Goal: Task Accomplishment & Management: Complete application form

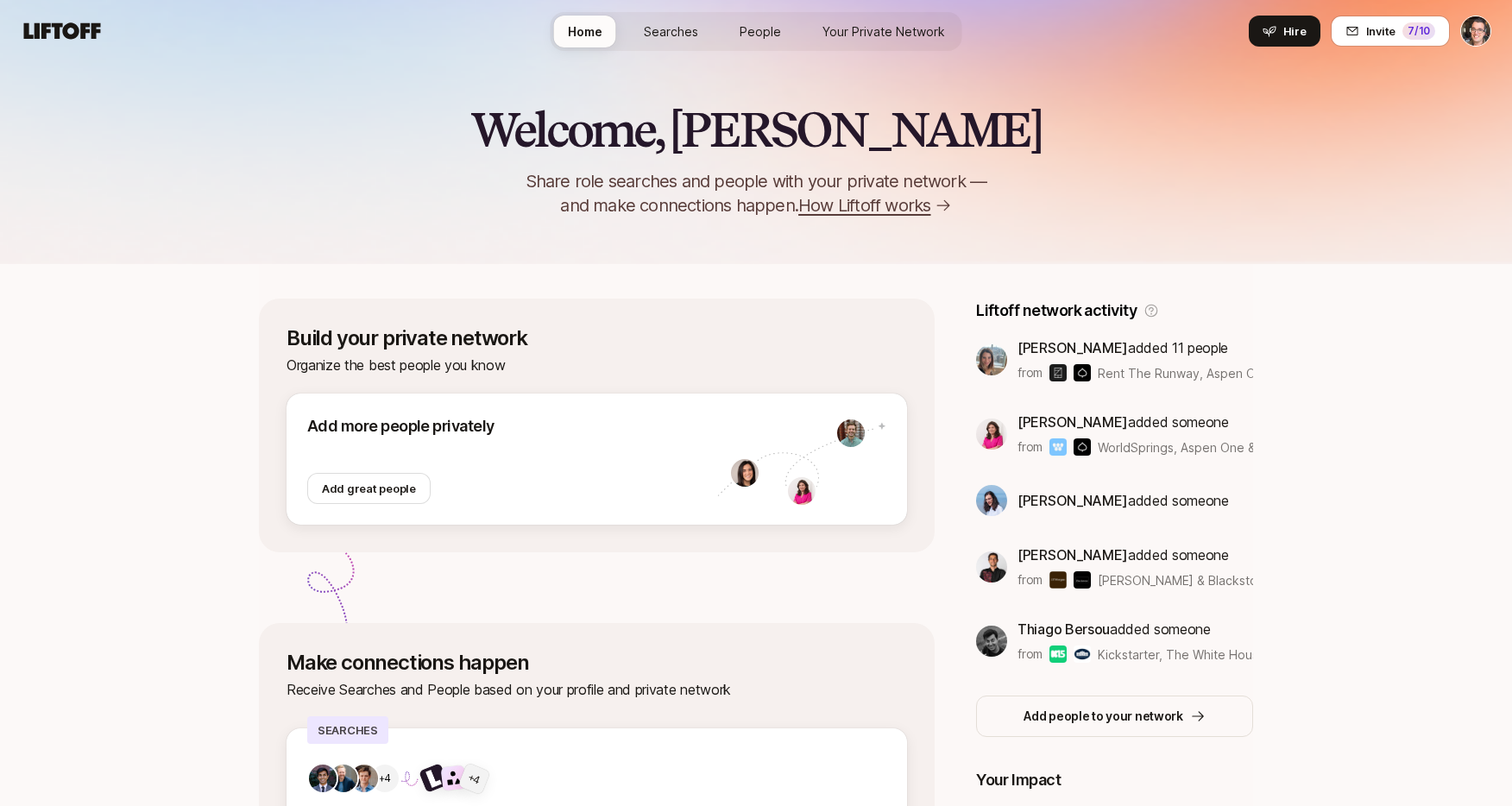
click at [878, 41] on link "Your Private Network" at bounding box center [883, 31] width 150 height 32
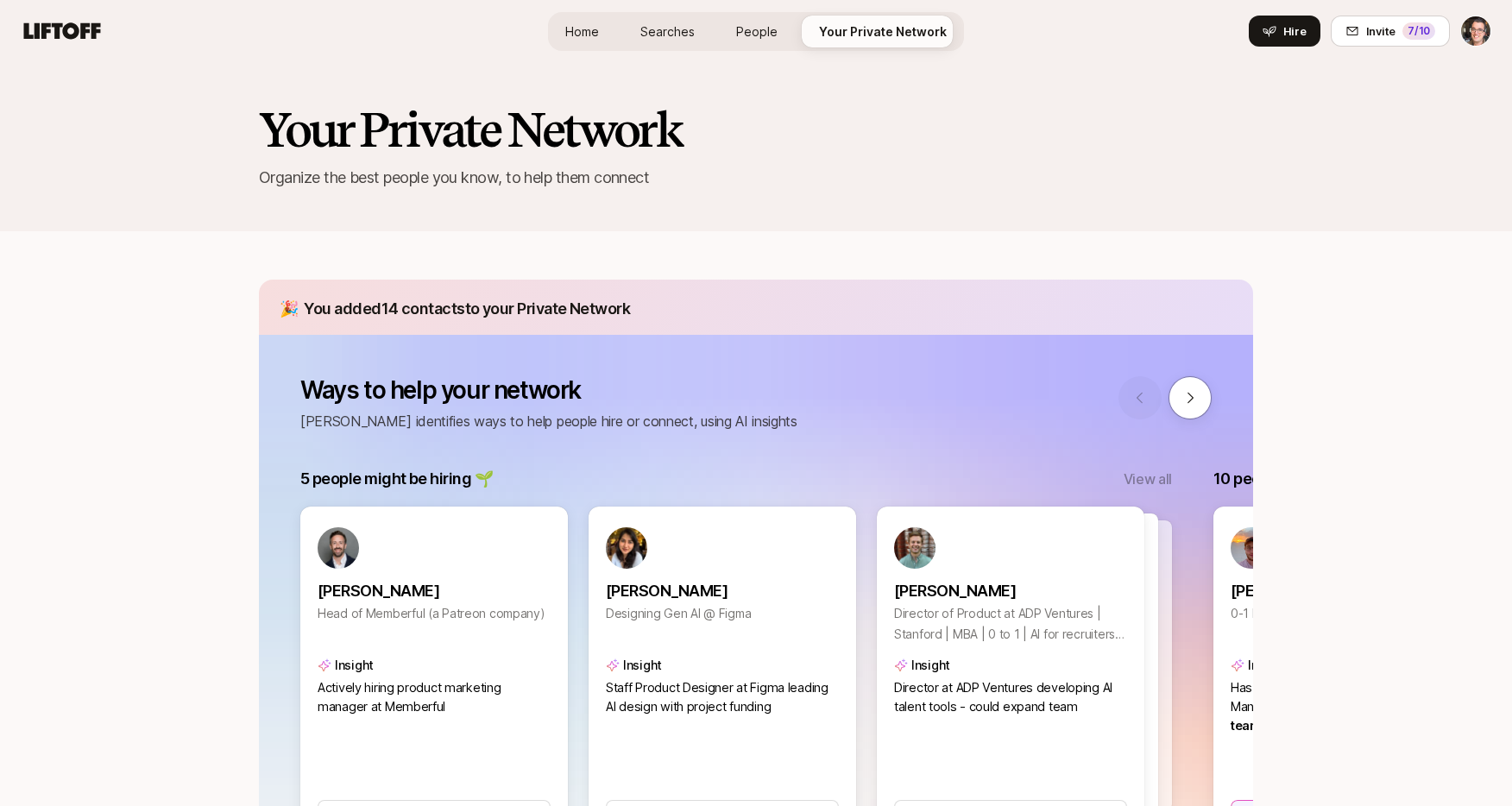
click at [590, 28] on span "Home" at bounding box center [582, 31] width 34 height 18
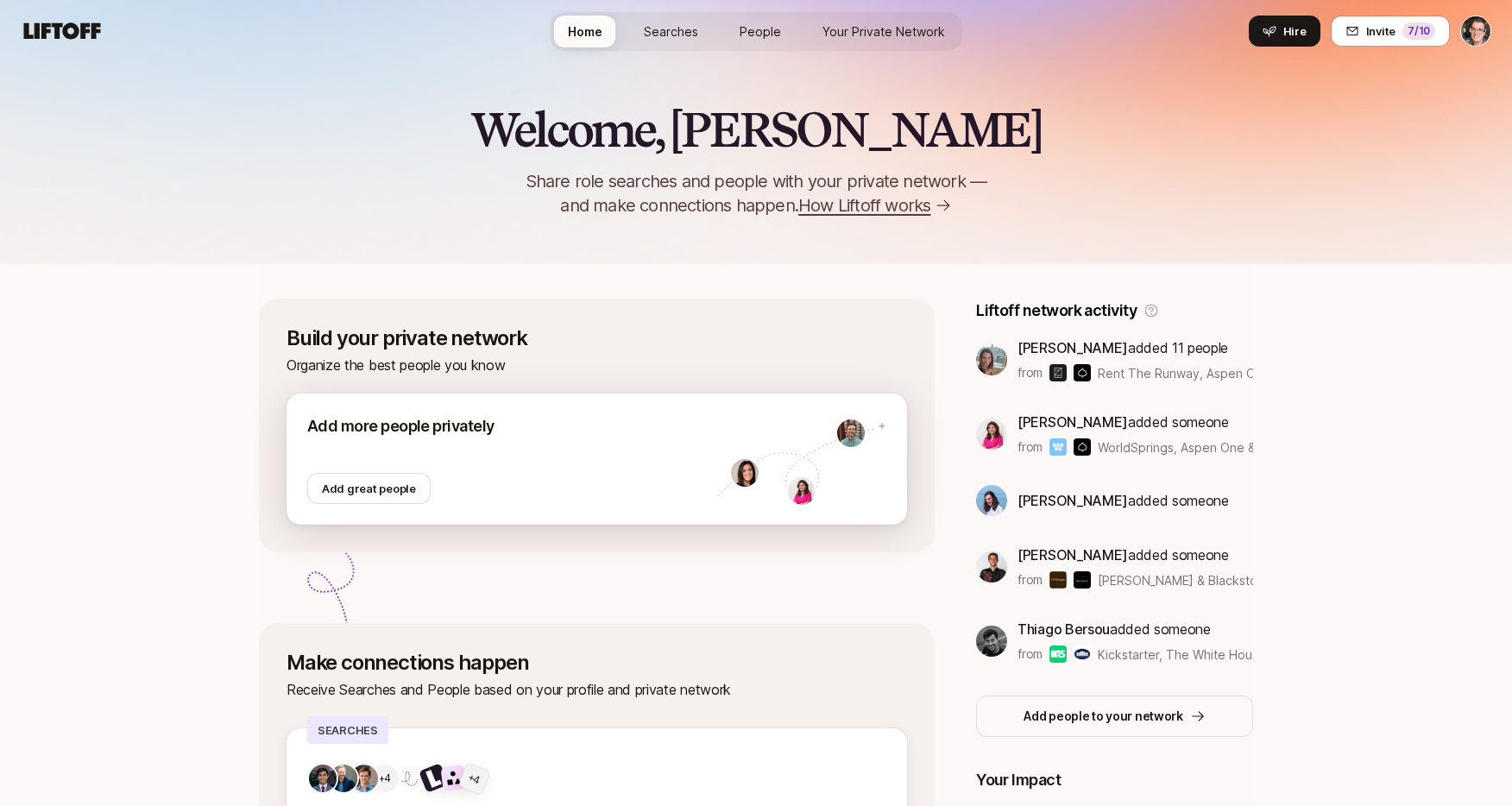
click at [583, 441] on div at bounding box center [512, 456] width 410 height 35
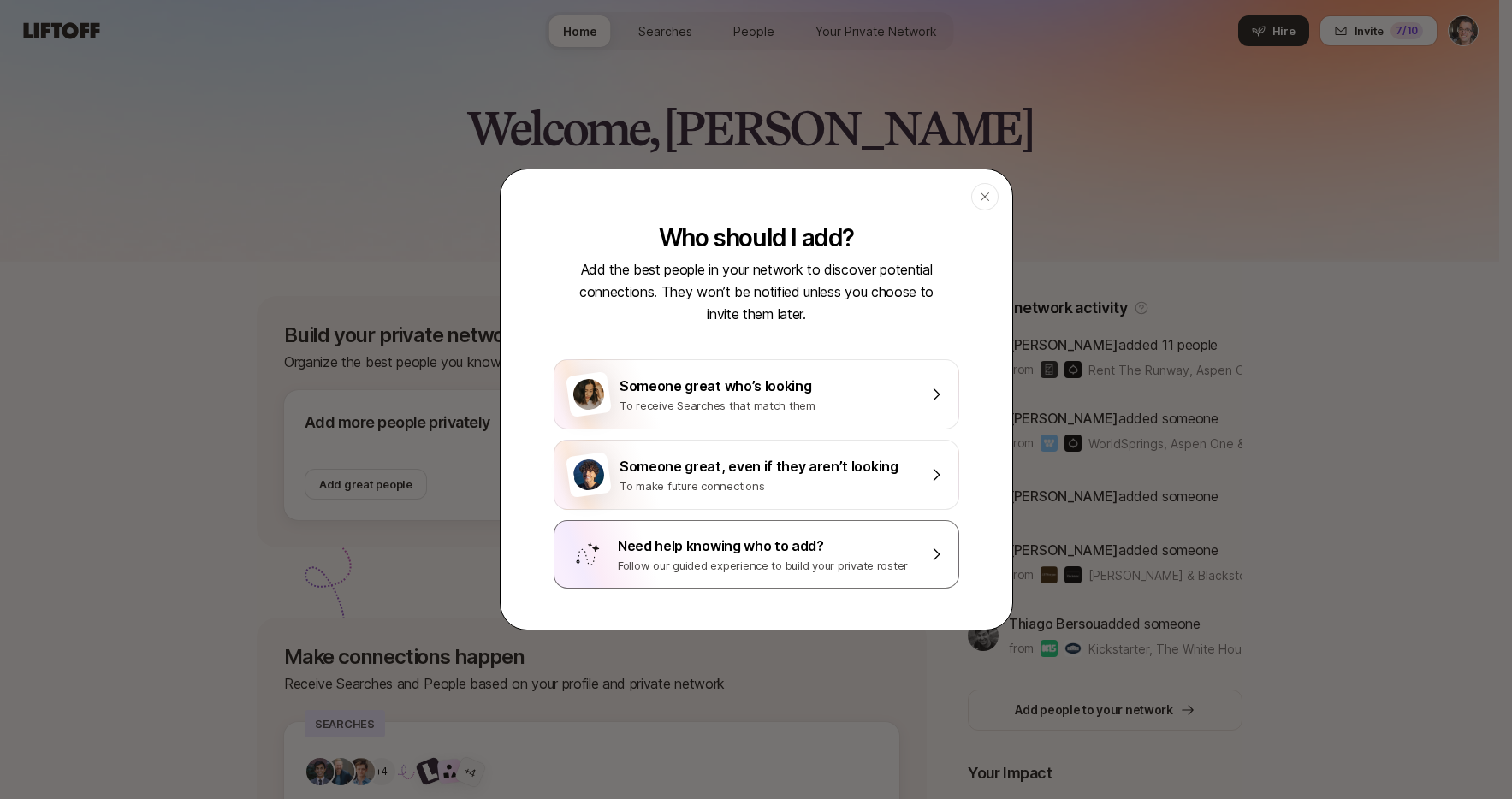
click at [670, 558] on div "Follow our guided experience to build your private roster" at bounding box center [768, 566] width 300 height 17
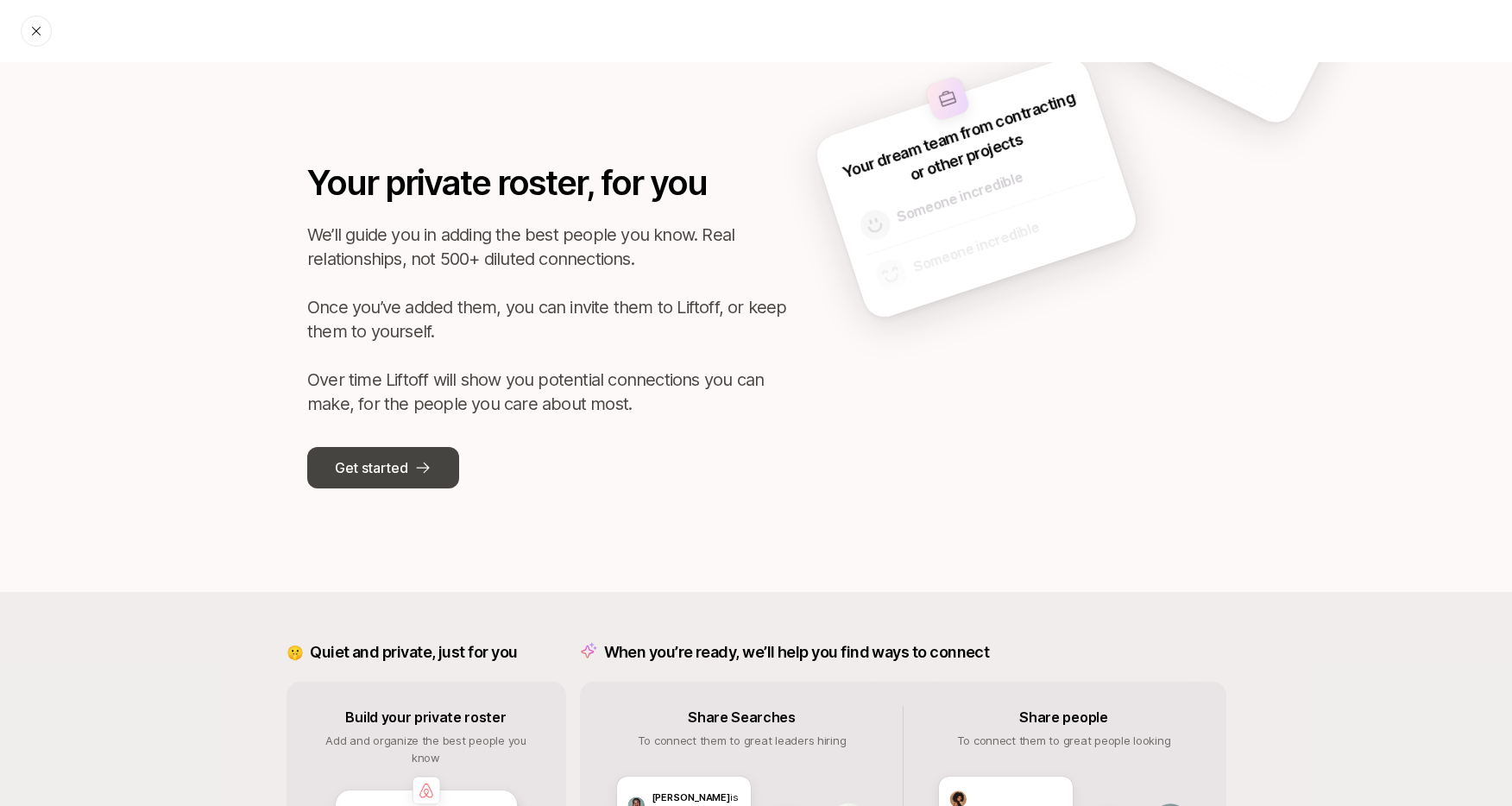
click at [408, 479] on button "Get started" at bounding box center [383, 468] width 152 height 42
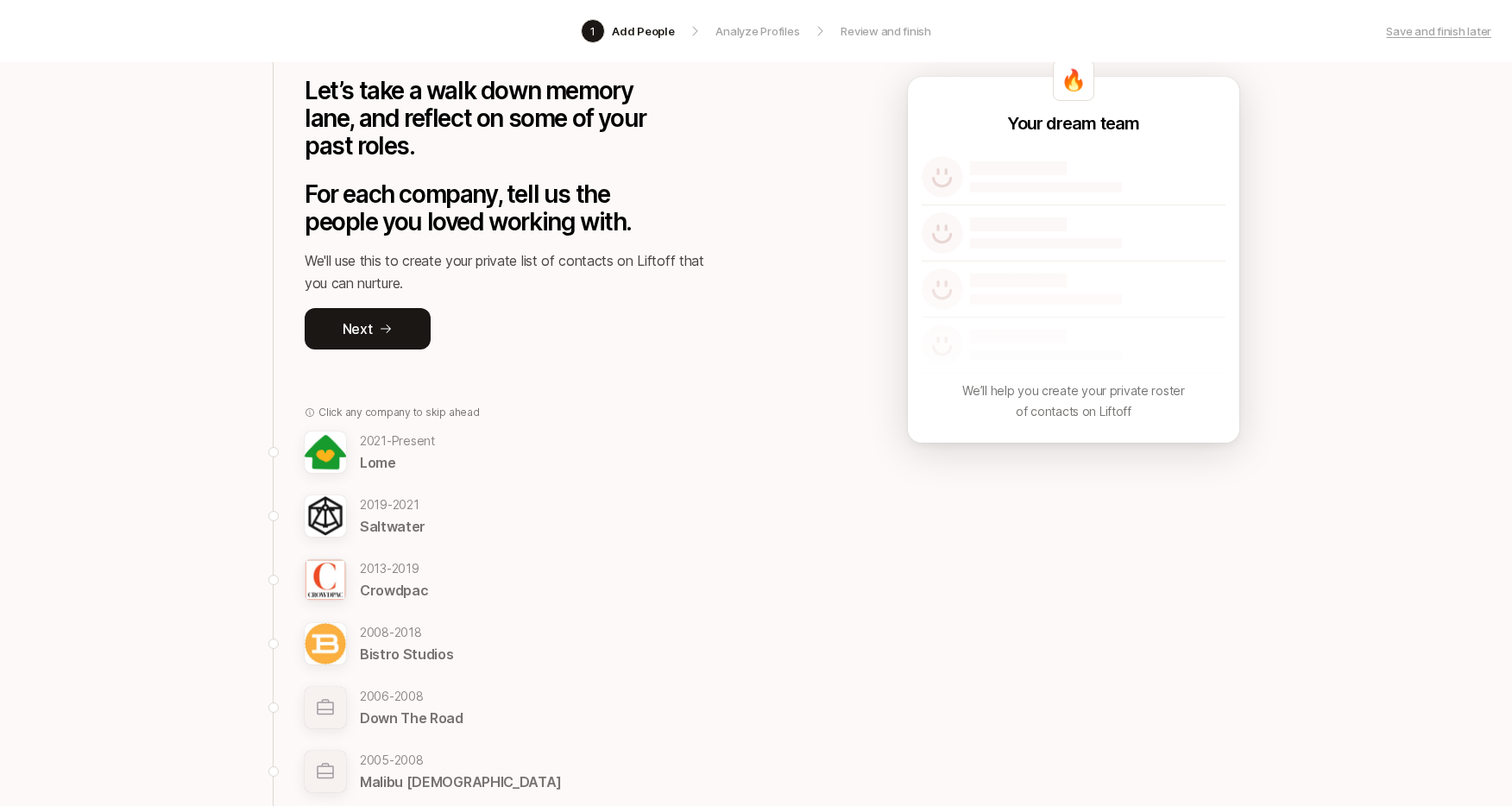
scroll to position [311, 0]
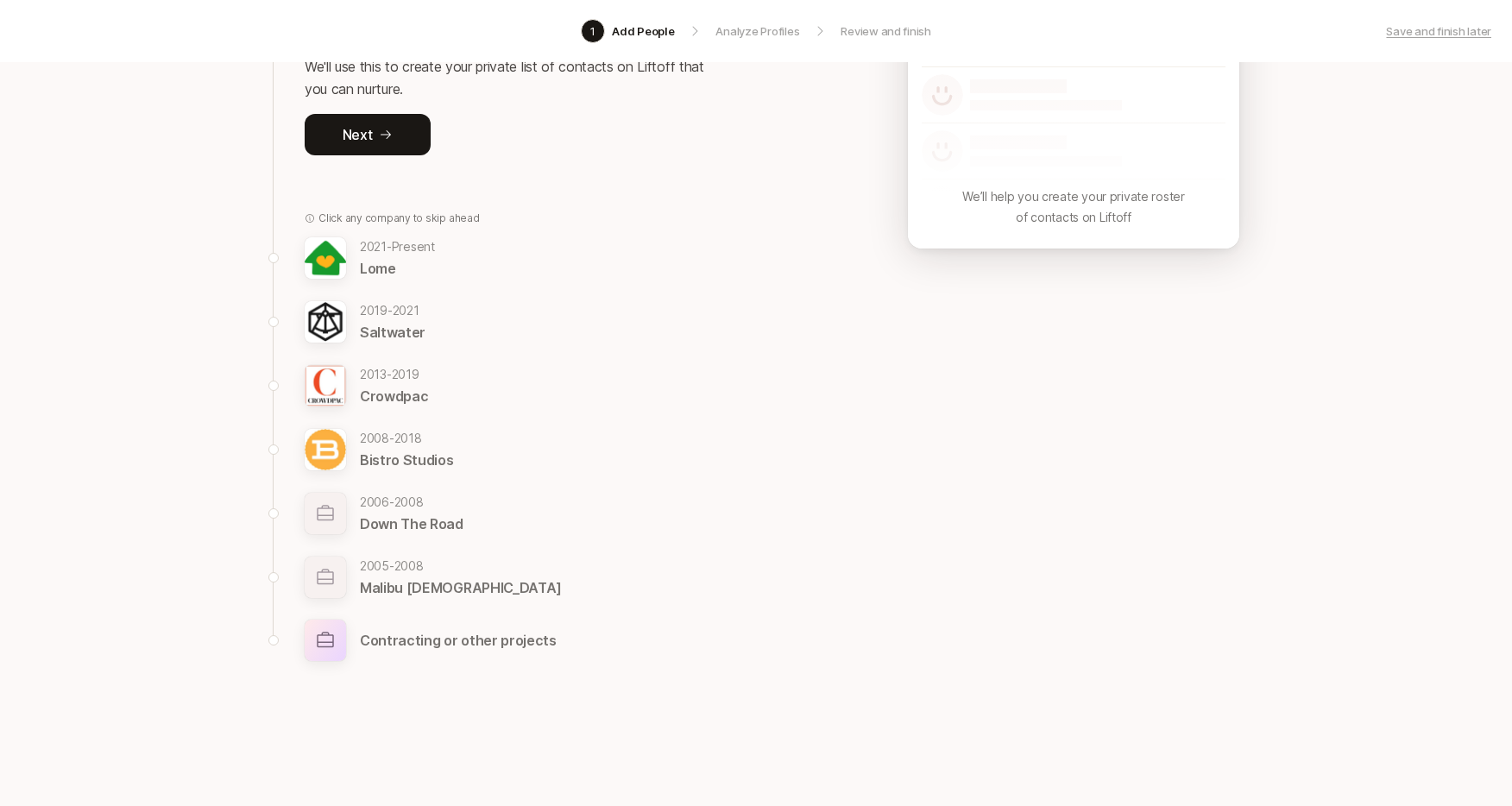
click at [421, 634] on p "Contracting or other projects" at bounding box center [458, 640] width 197 height 23
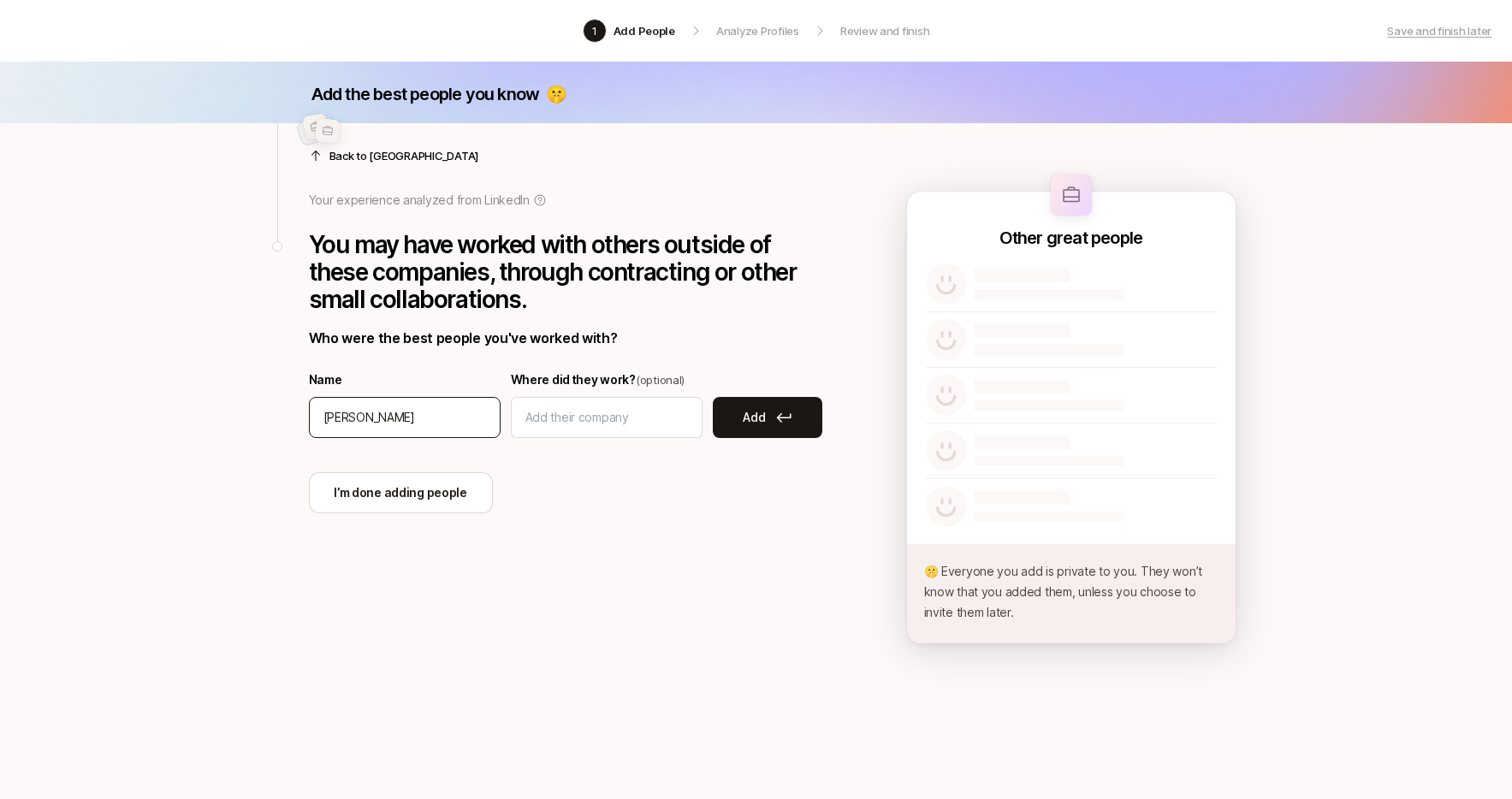
type input "[PERSON_NAME]"
type input "Carta"
click at [760, 418] on p "Add" at bounding box center [754, 418] width 22 height 21
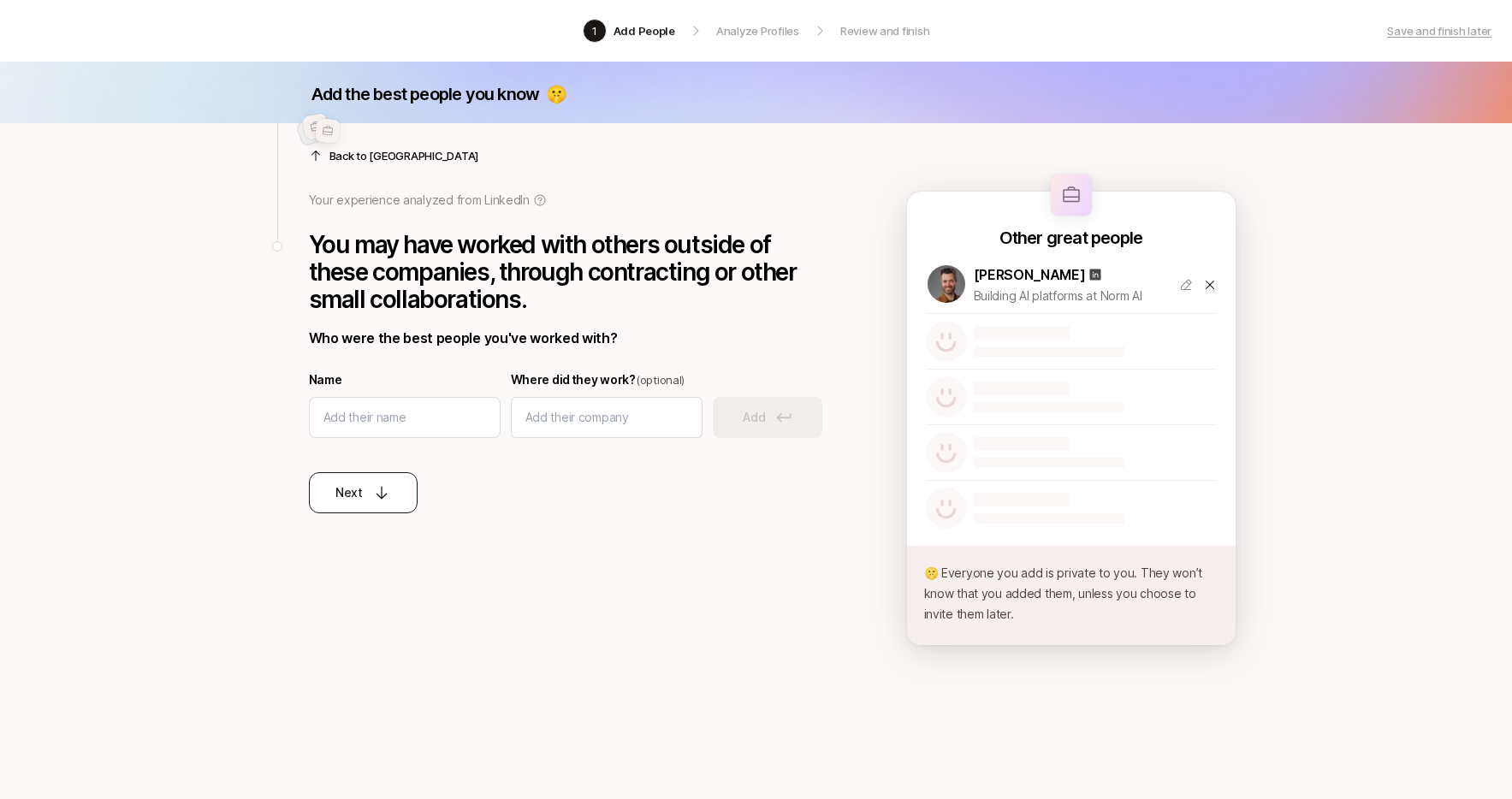
click at [375, 492] on icon at bounding box center [381, 492] width 17 height 17
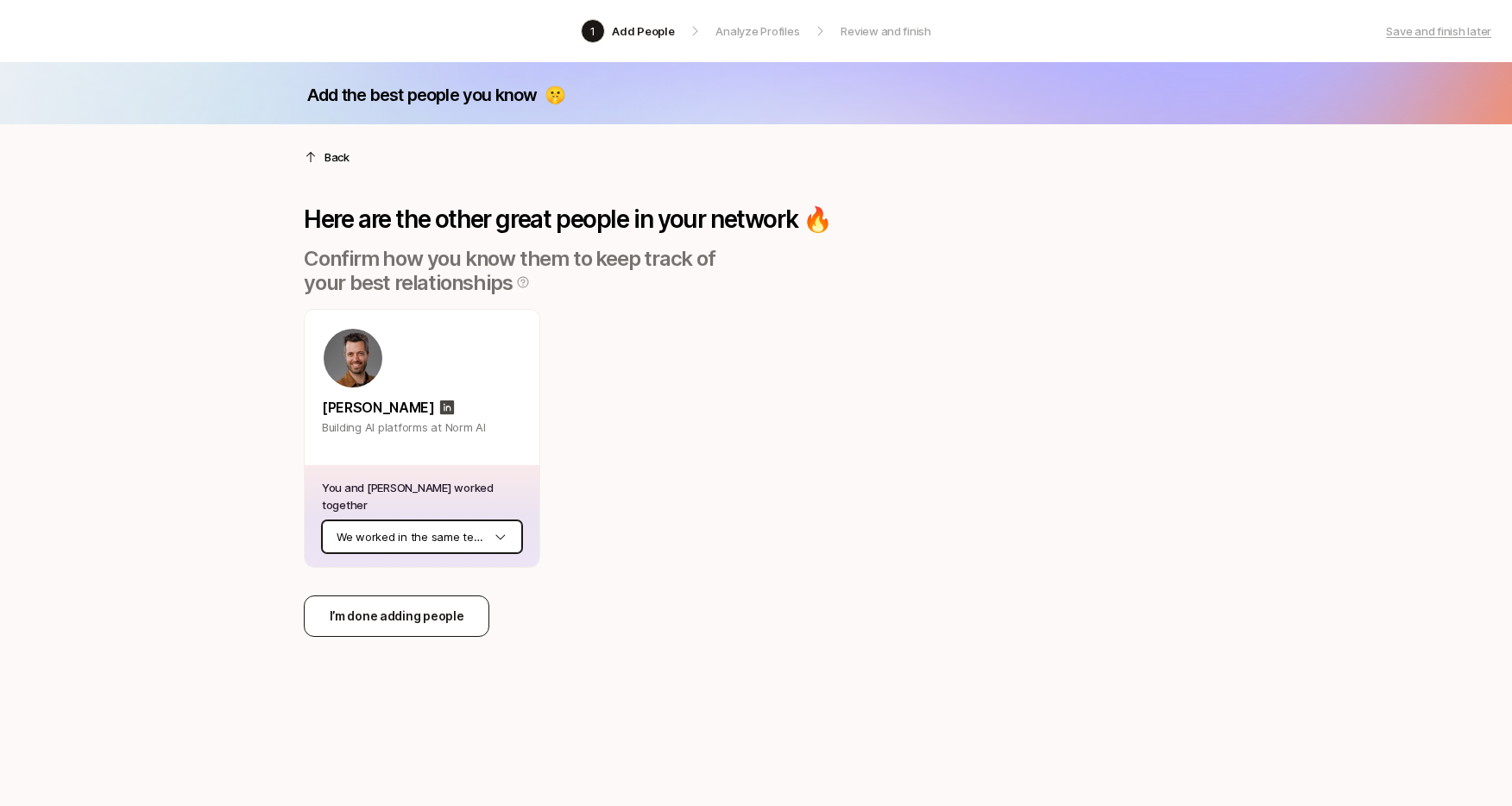
click at [420, 534] on html "1 Add People Analyze Profiles Review and finish Save and finish later Add the b…" at bounding box center [756, 403] width 1512 height 806
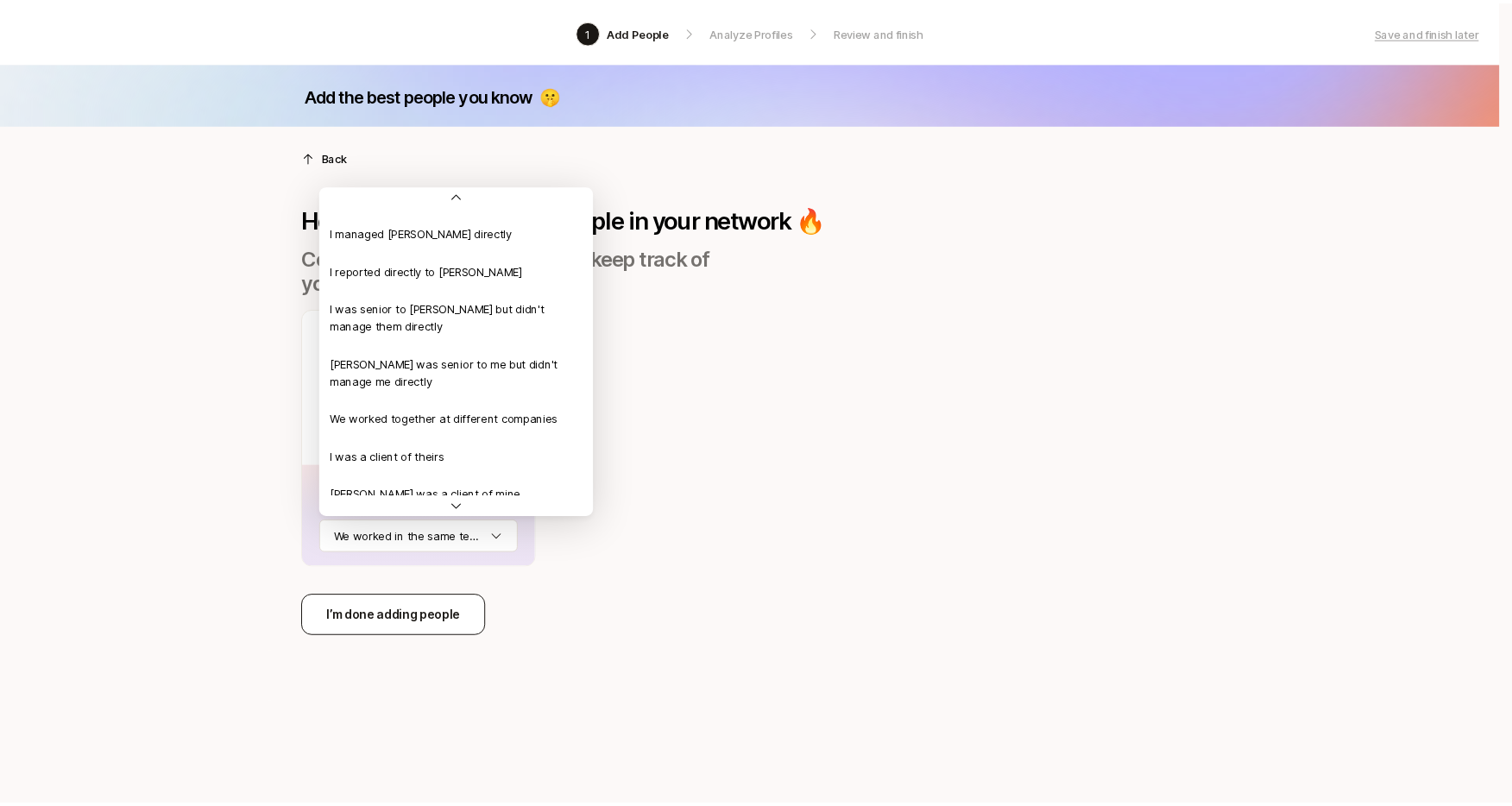
scroll to position [60, 0]
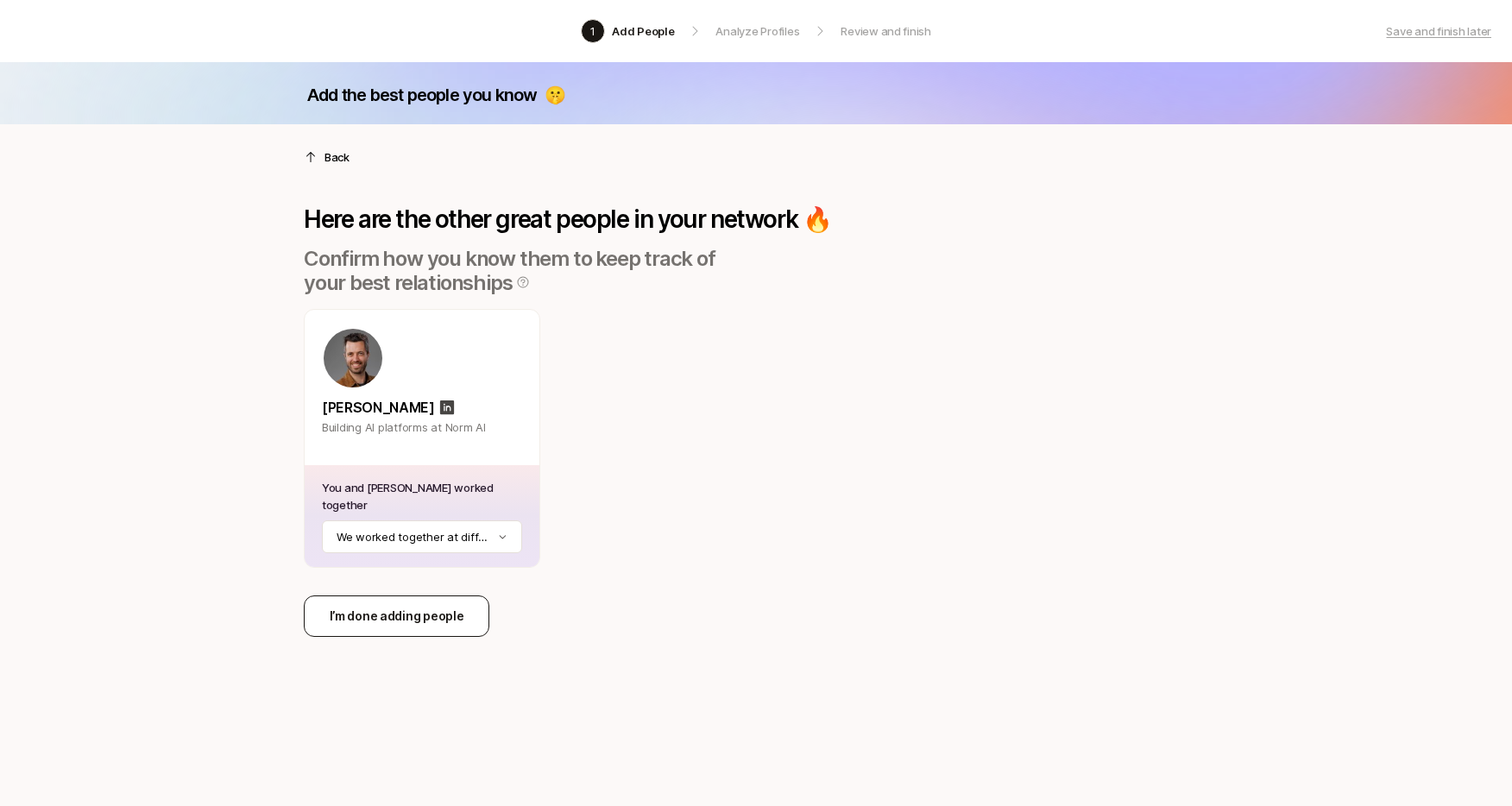
click at [421, 606] on p "I’m done adding people" at bounding box center [397, 617] width 135 height 21
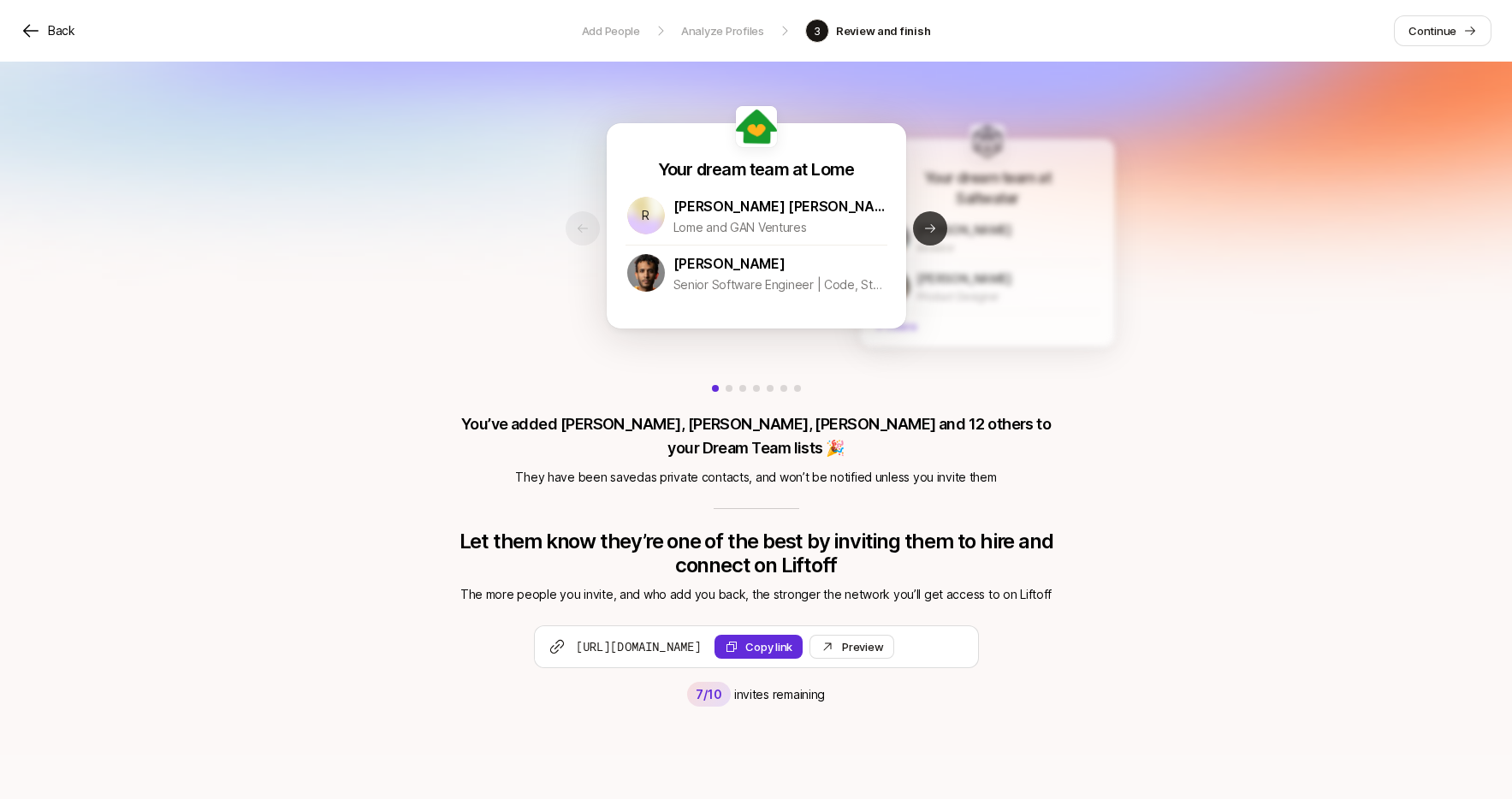
click at [935, 233] on icon at bounding box center [930, 228] width 14 height 14
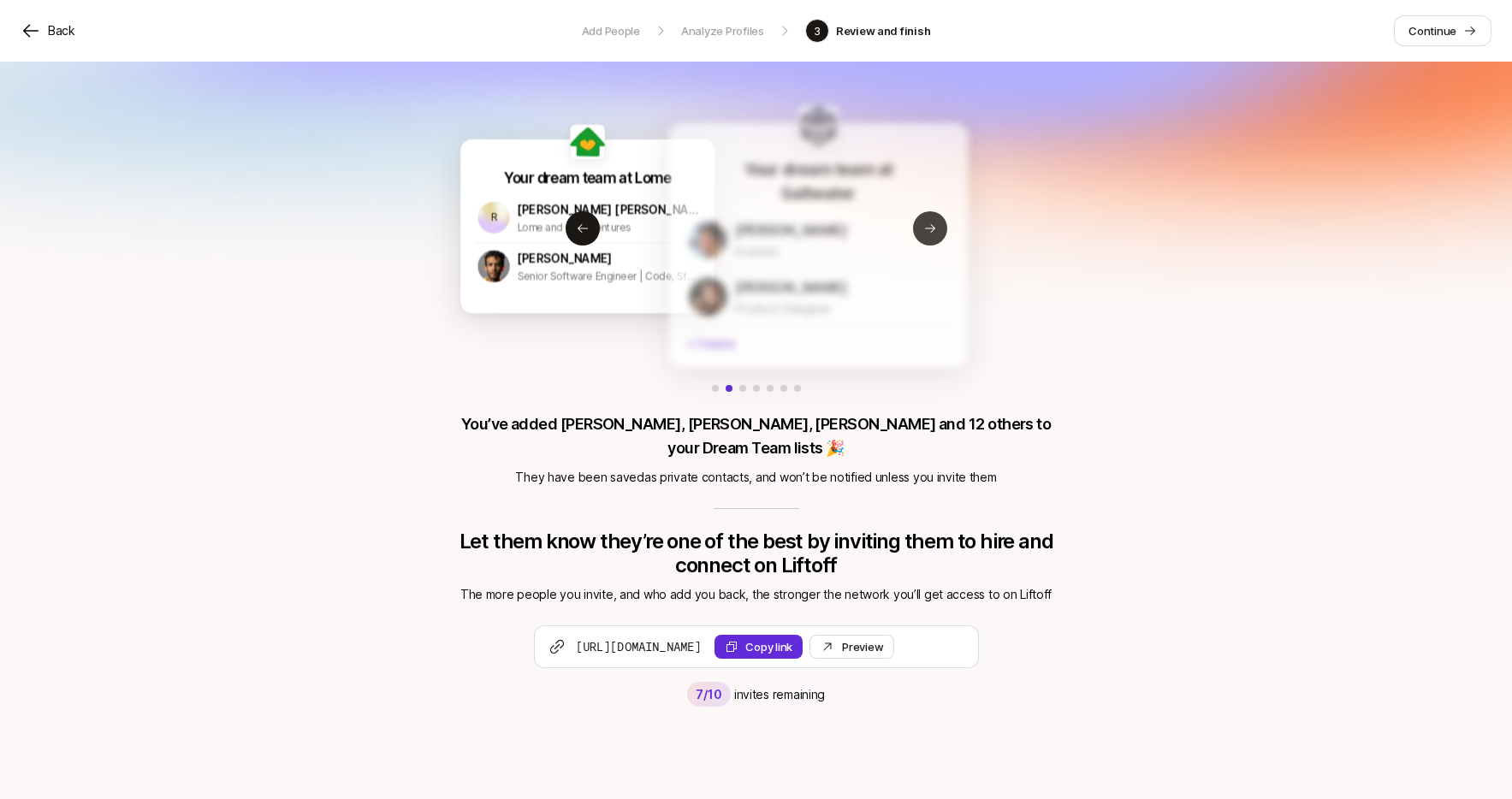
click at [935, 233] on icon at bounding box center [930, 228] width 14 height 14
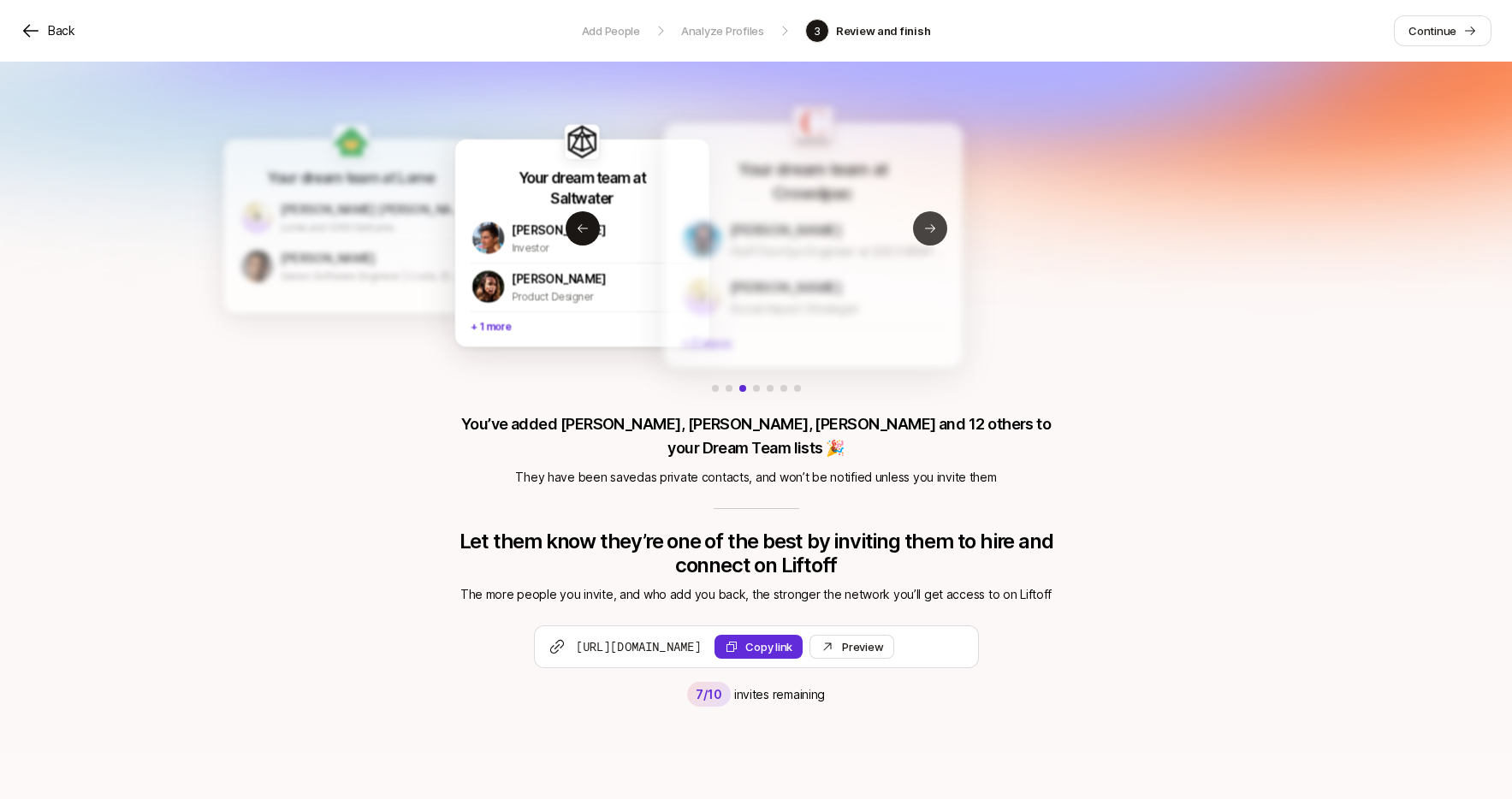
click at [935, 233] on icon at bounding box center [930, 228] width 14 height 14
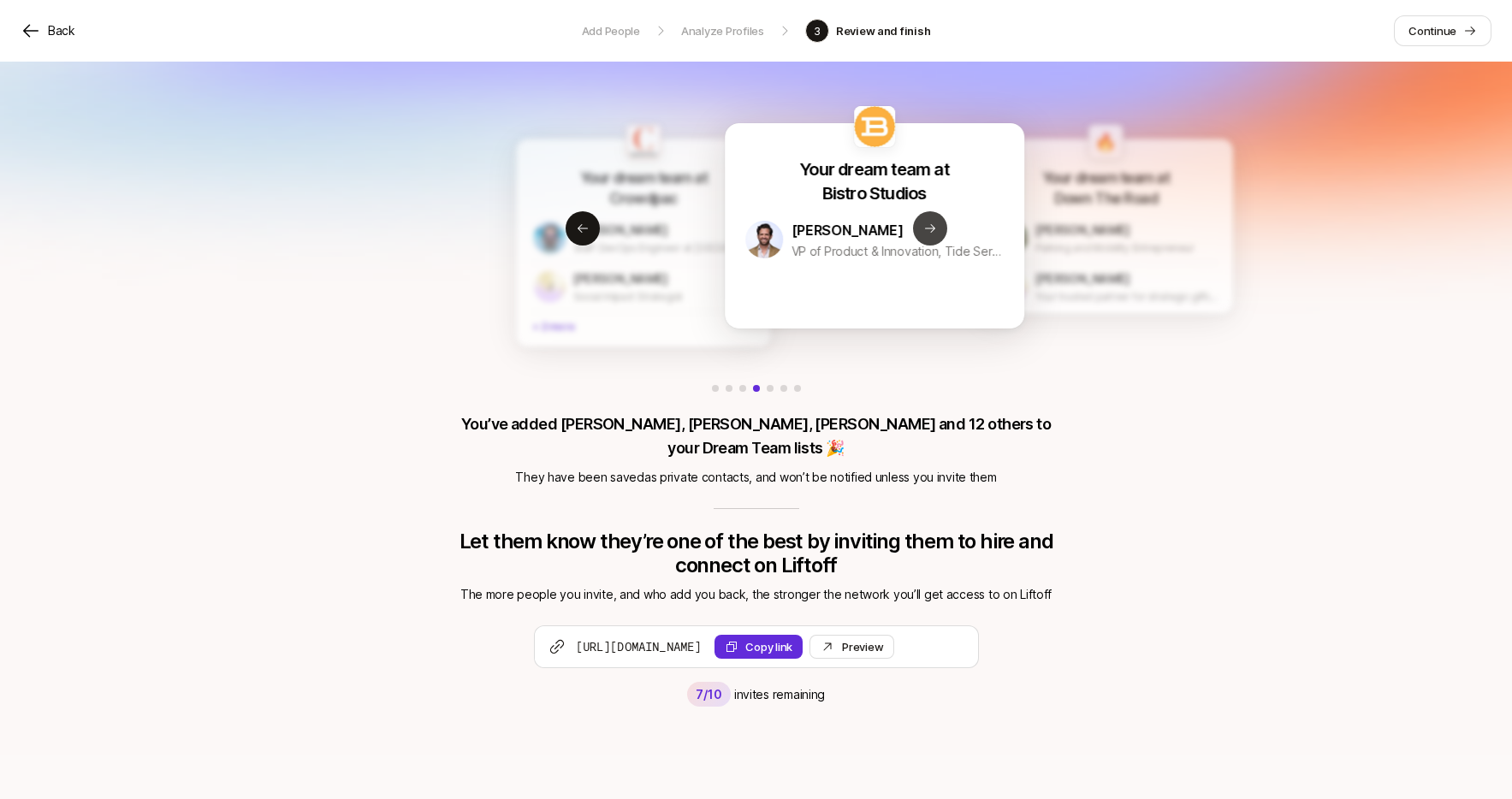
click at [935, 233] on icon at bounding box center [930, 228] width 14 height 14
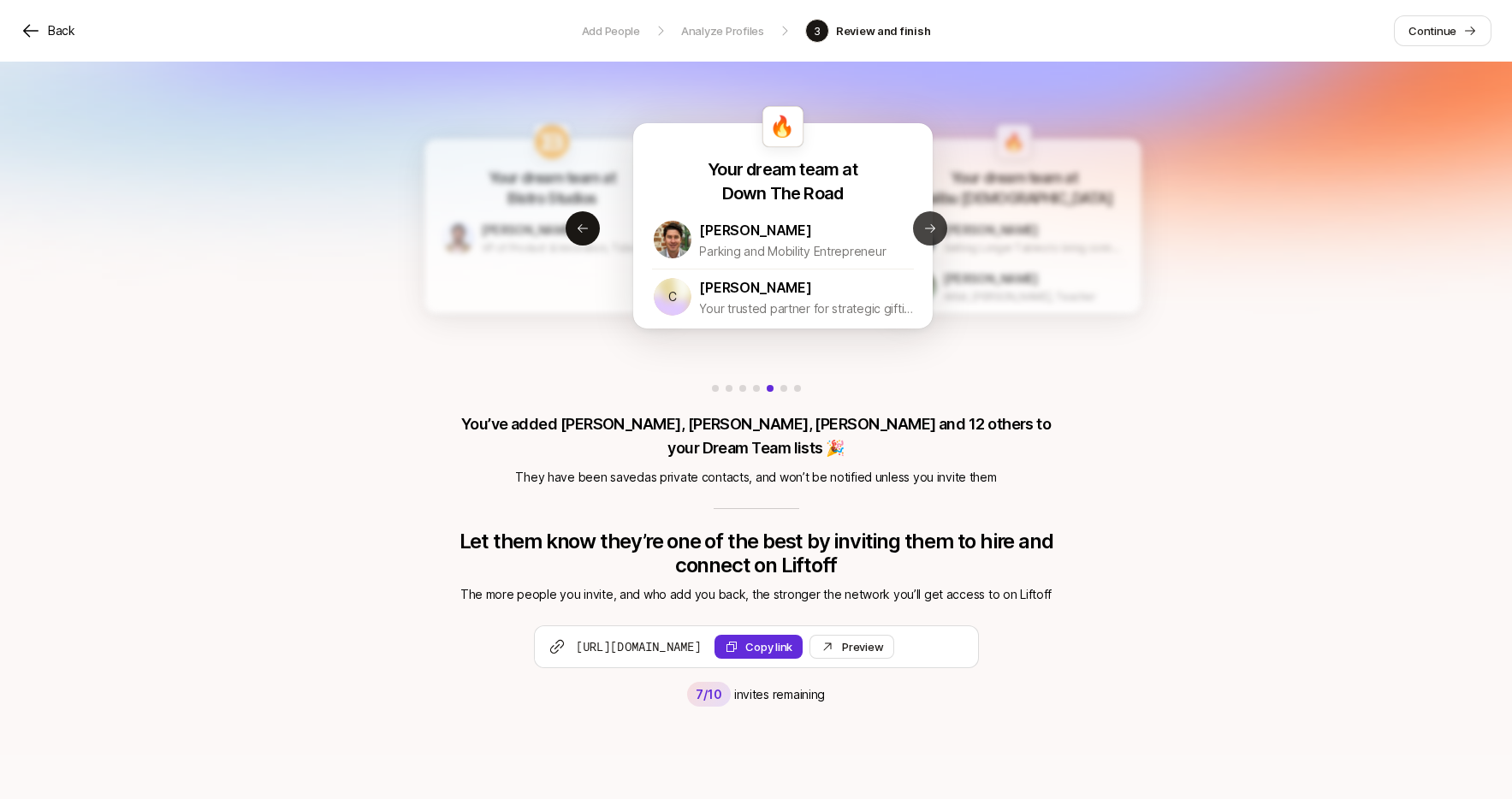
click at [935, 233] on icon at bounding box center [930, 228] width 14 height 14
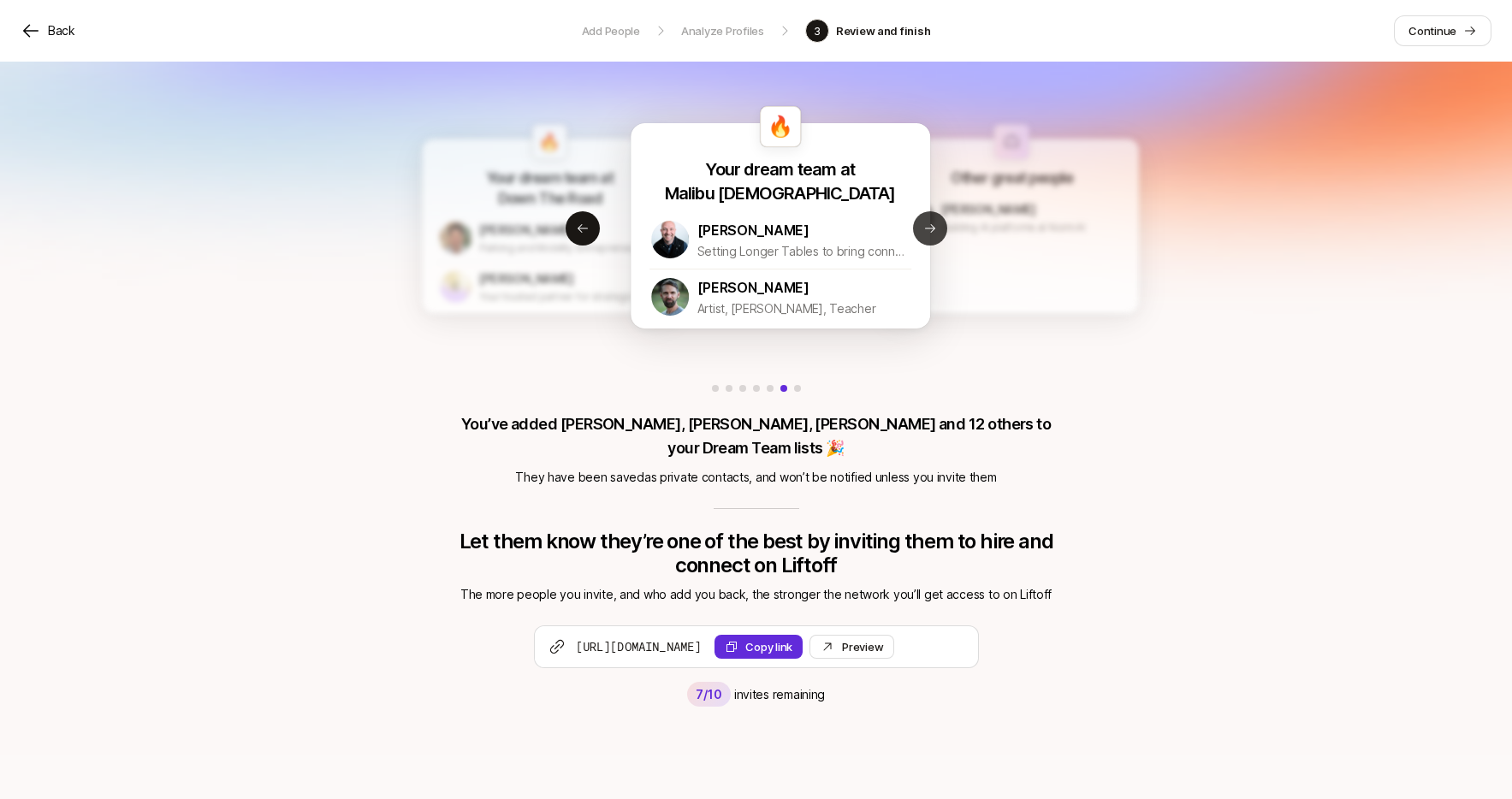
click at [935, 233] on icon at bounding box center [930, 228] width 14 height 14
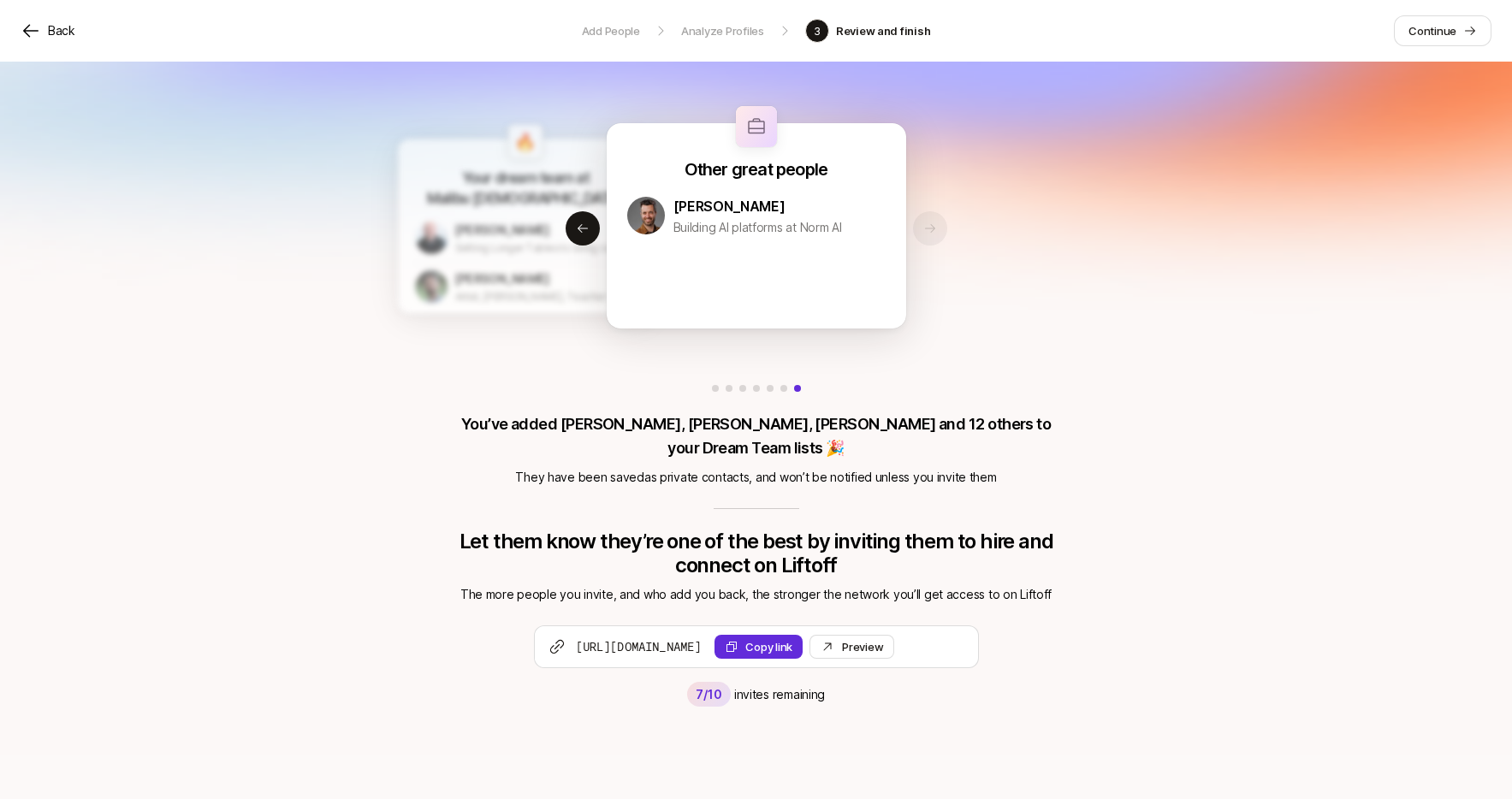
click at [61, 29] on p "Back" at bounding box center [62, 31] width 28 height 21
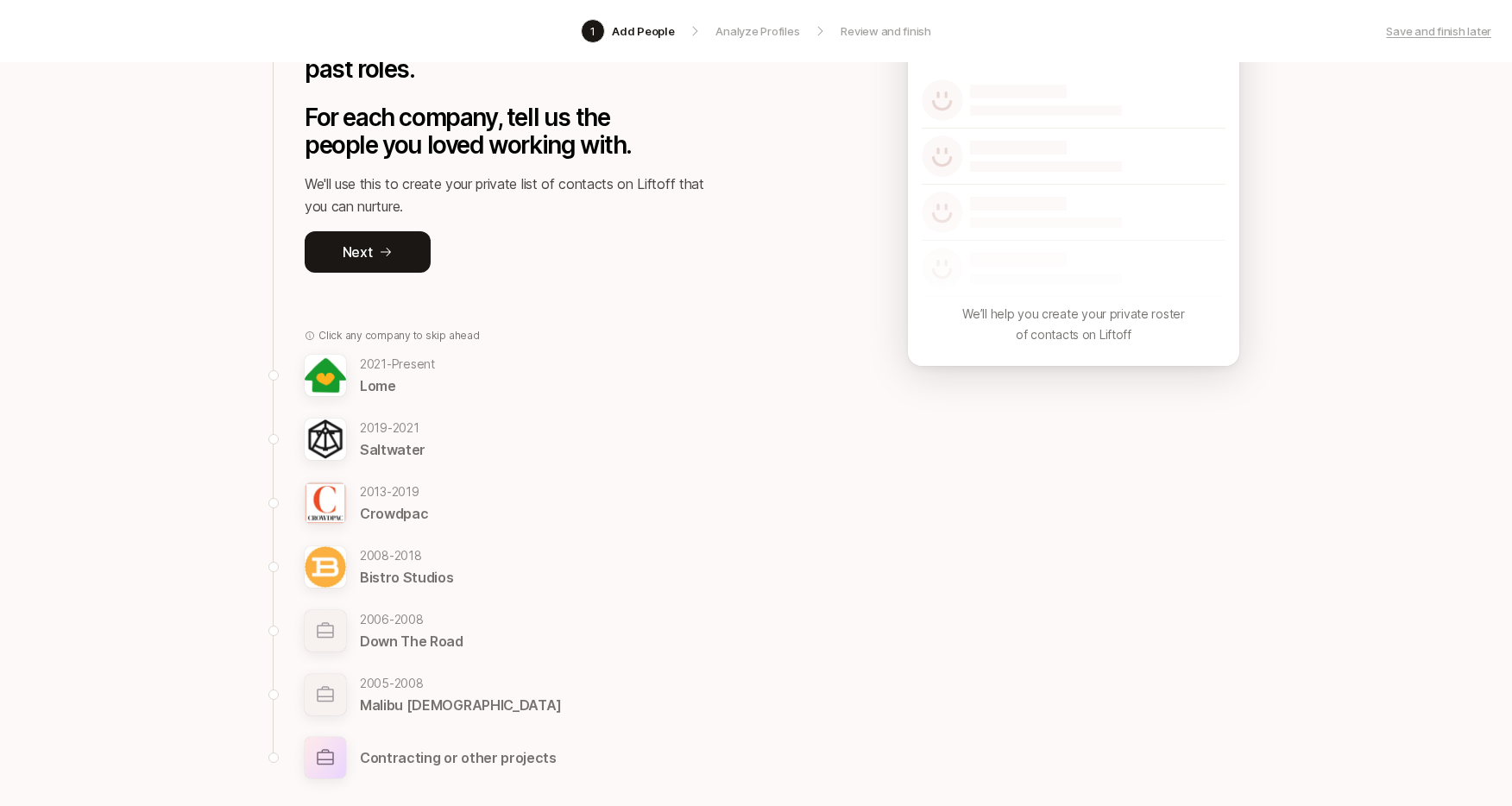
scroll to position [305, 0]
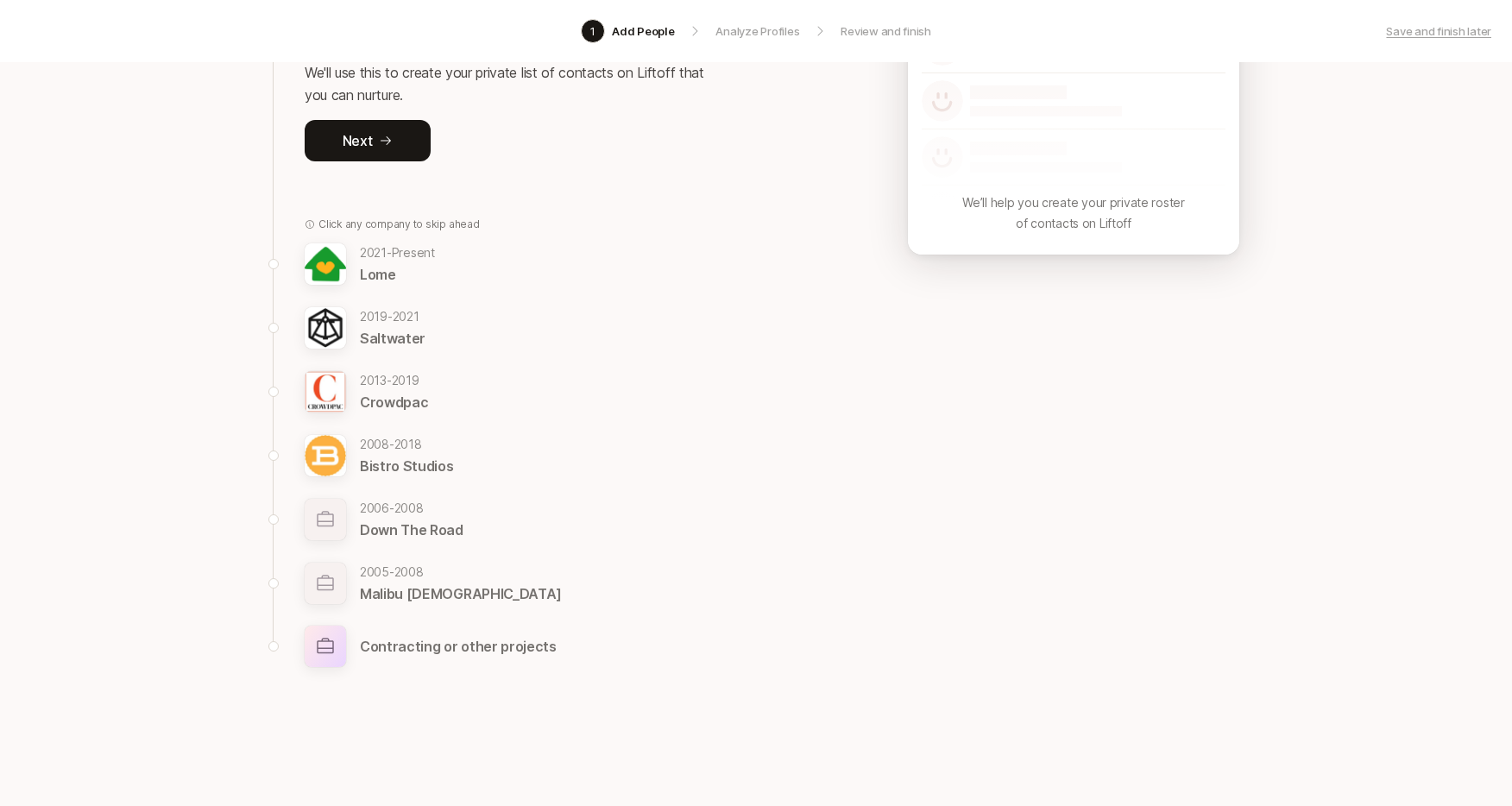
click at [434, 638] on p "Contracting or other projects" at bounding box center [458, 646] width 197 height 23
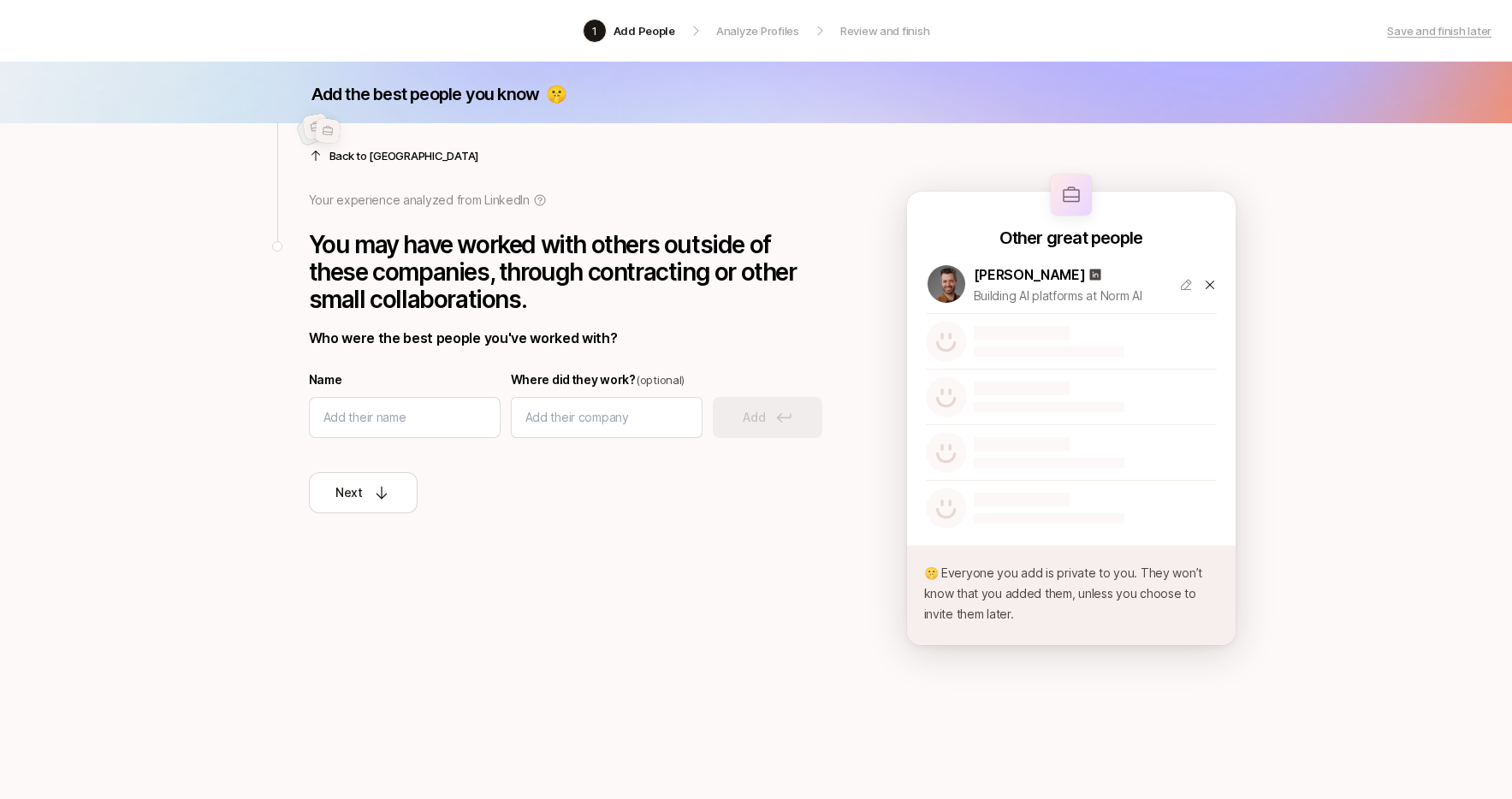
click at [325, 125] on img at bounding box center [327, 131] width 27 height 27
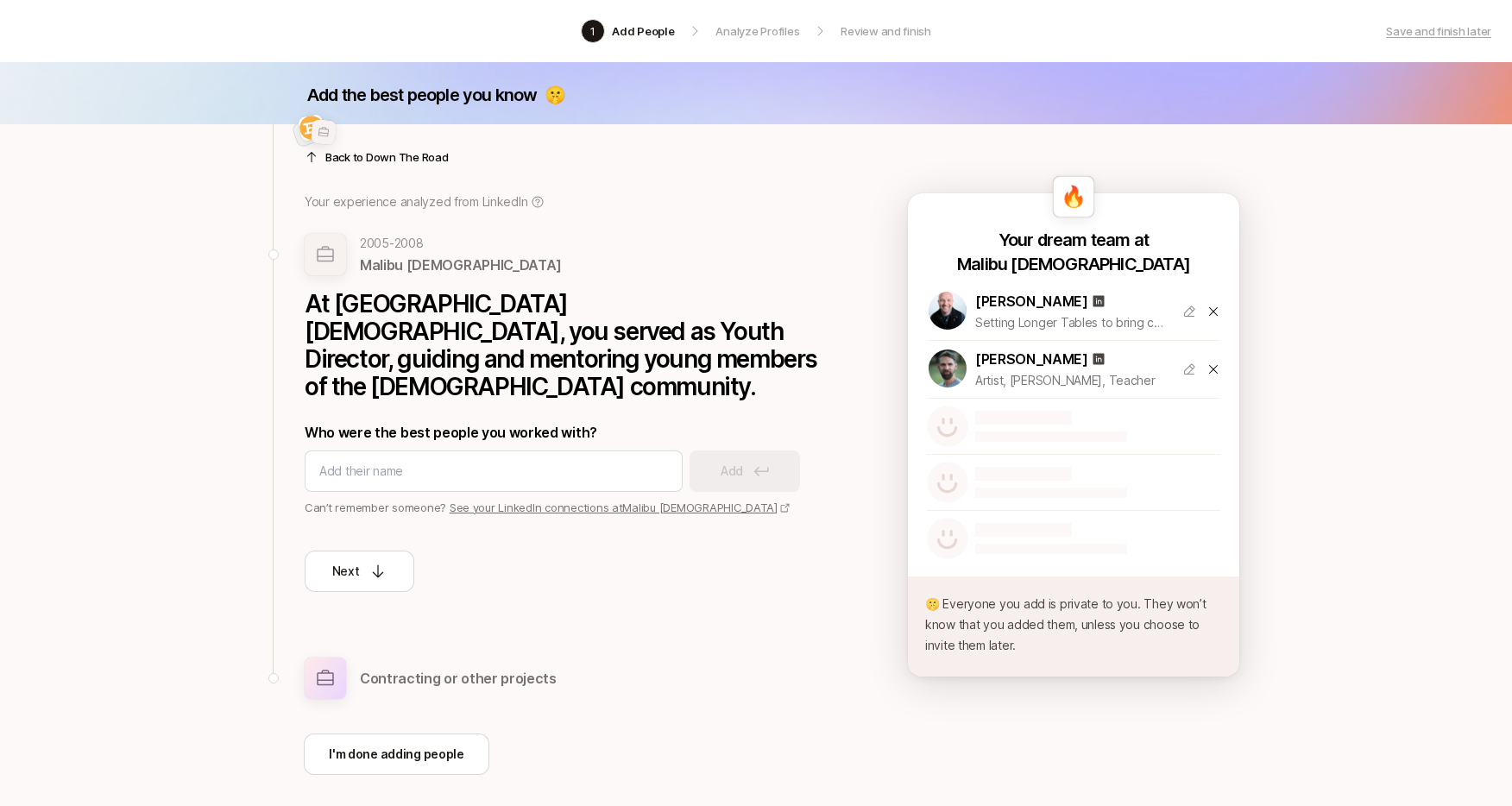
click at [327, 126] on img at bounding box center [324, 132] width 27 height 27
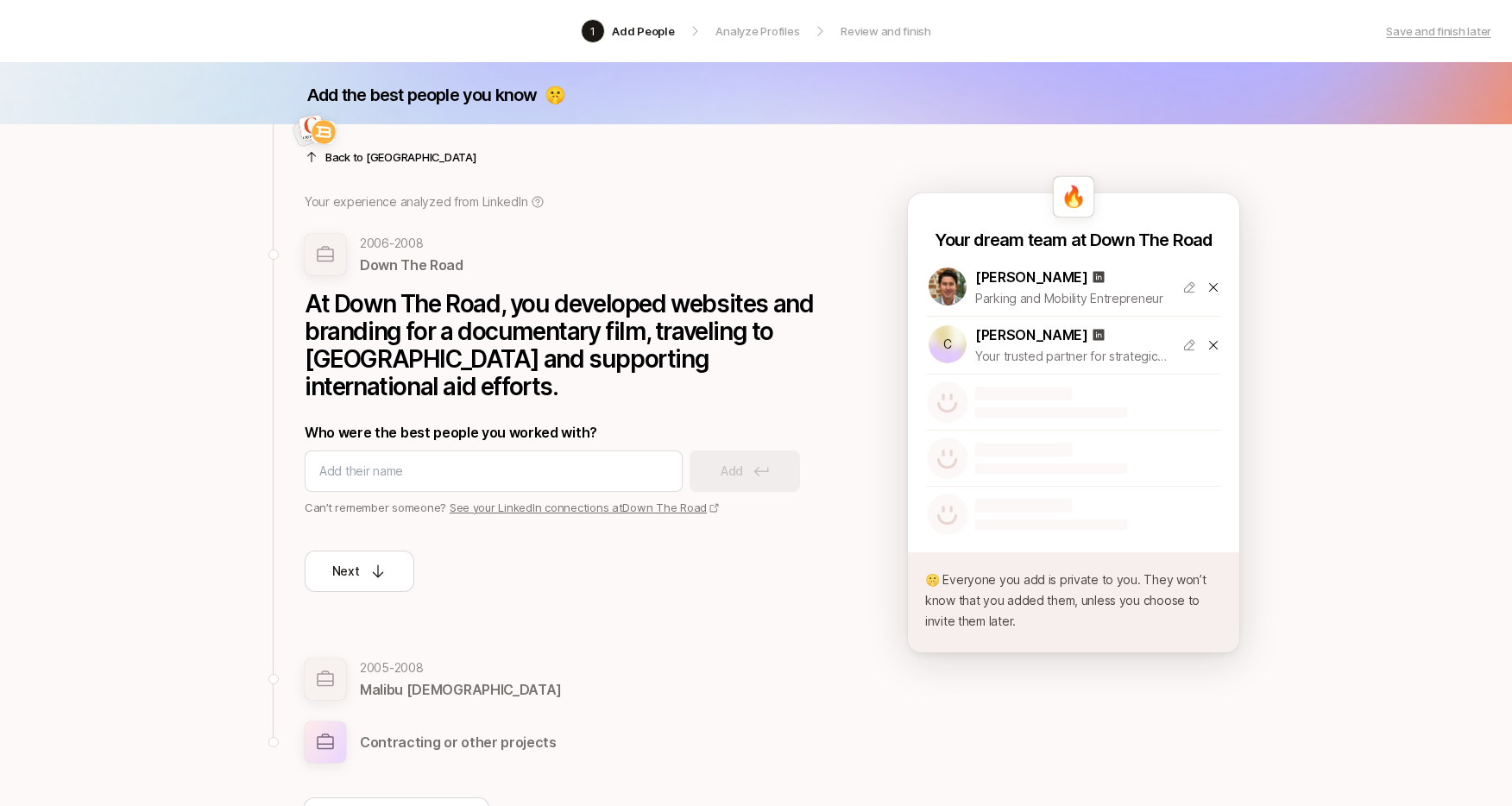
click at [327, 126] on img at bounding box center [324, 132] width 27 height 27
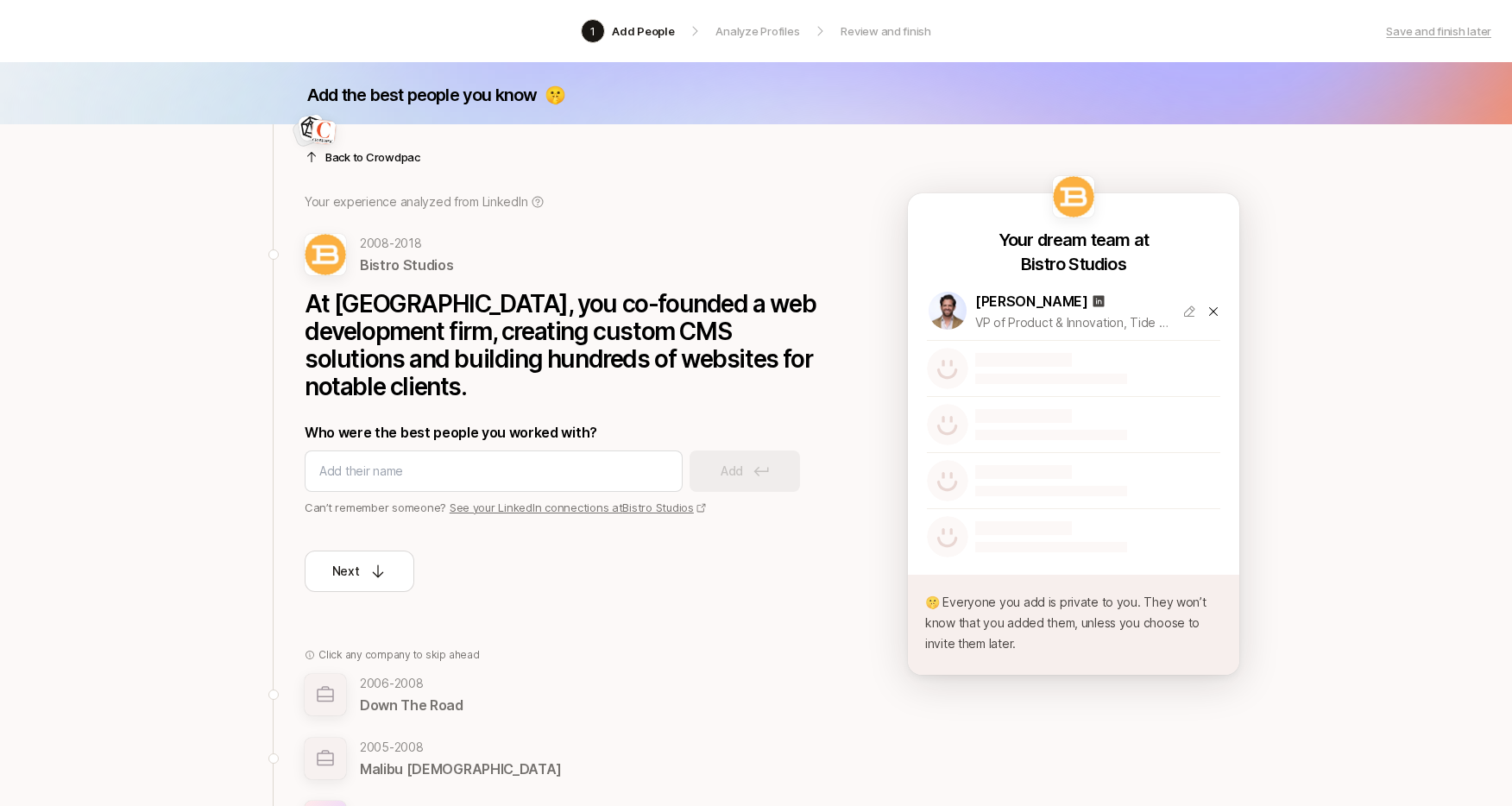
click at [327, 126] on img at bounding box center [324, 132] width 27 height 27
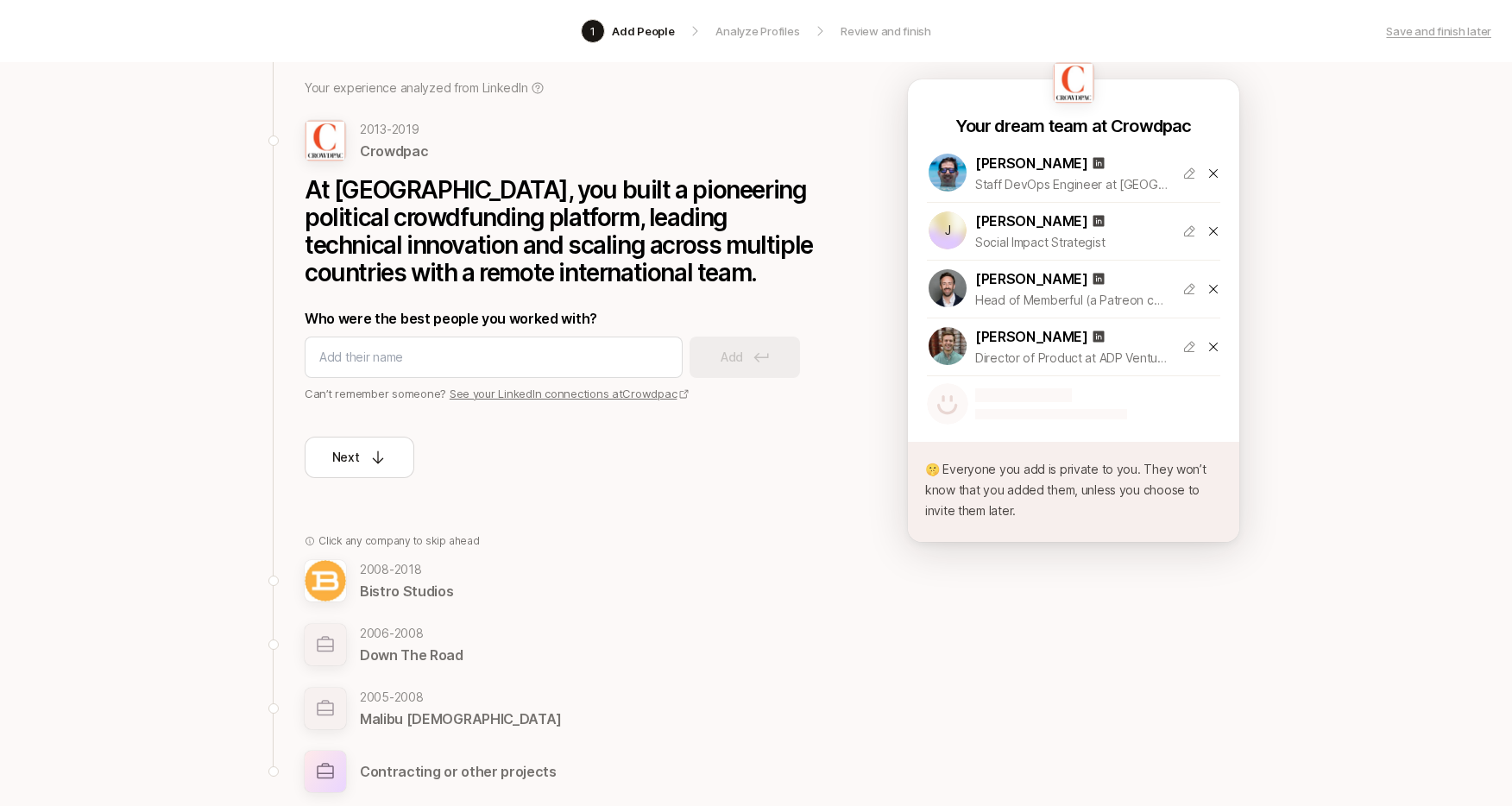
scroll to position [287, 0]
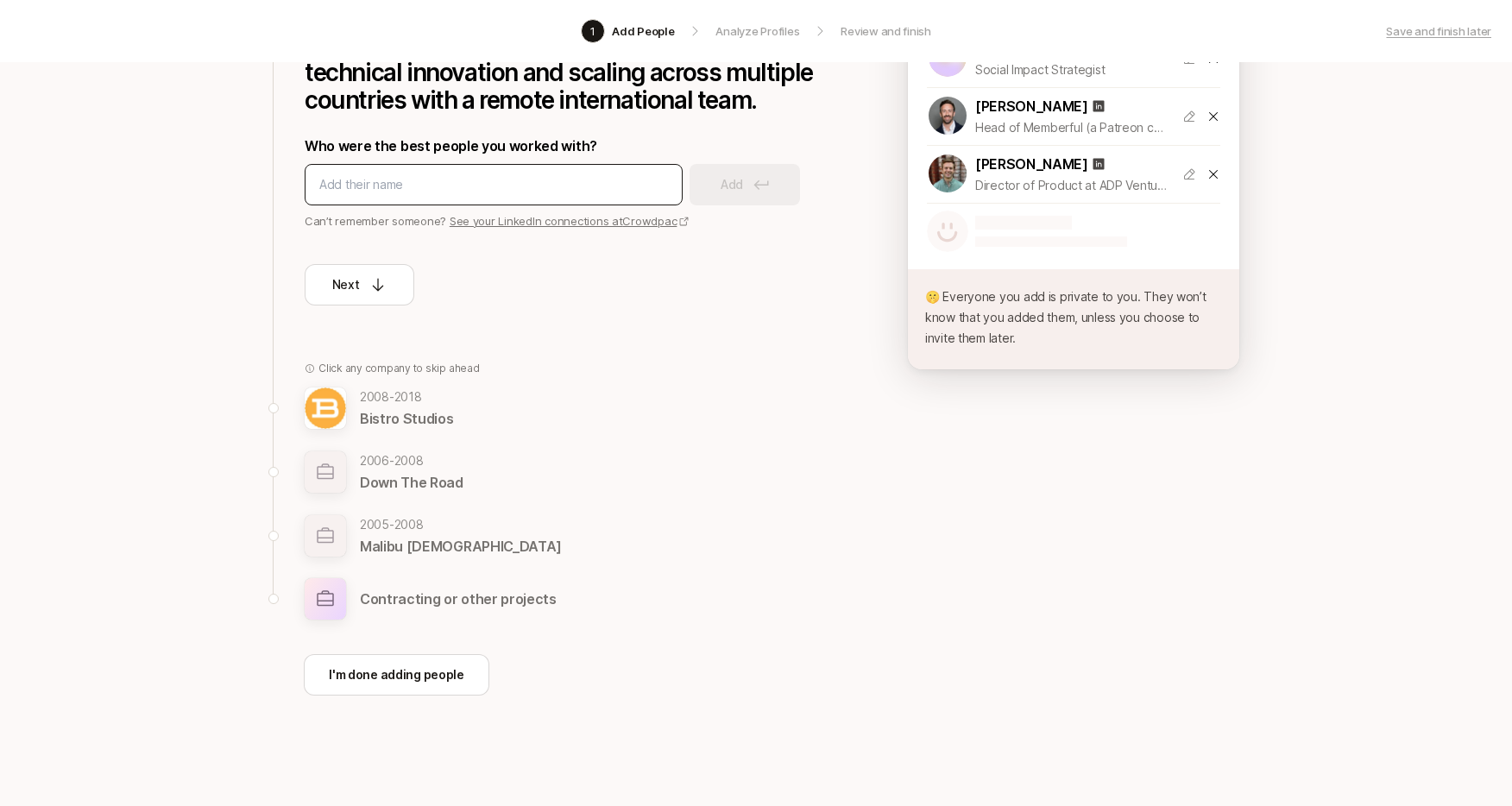
click at [388, 183] on input at bounding box center [494, 185] width 349 height 21
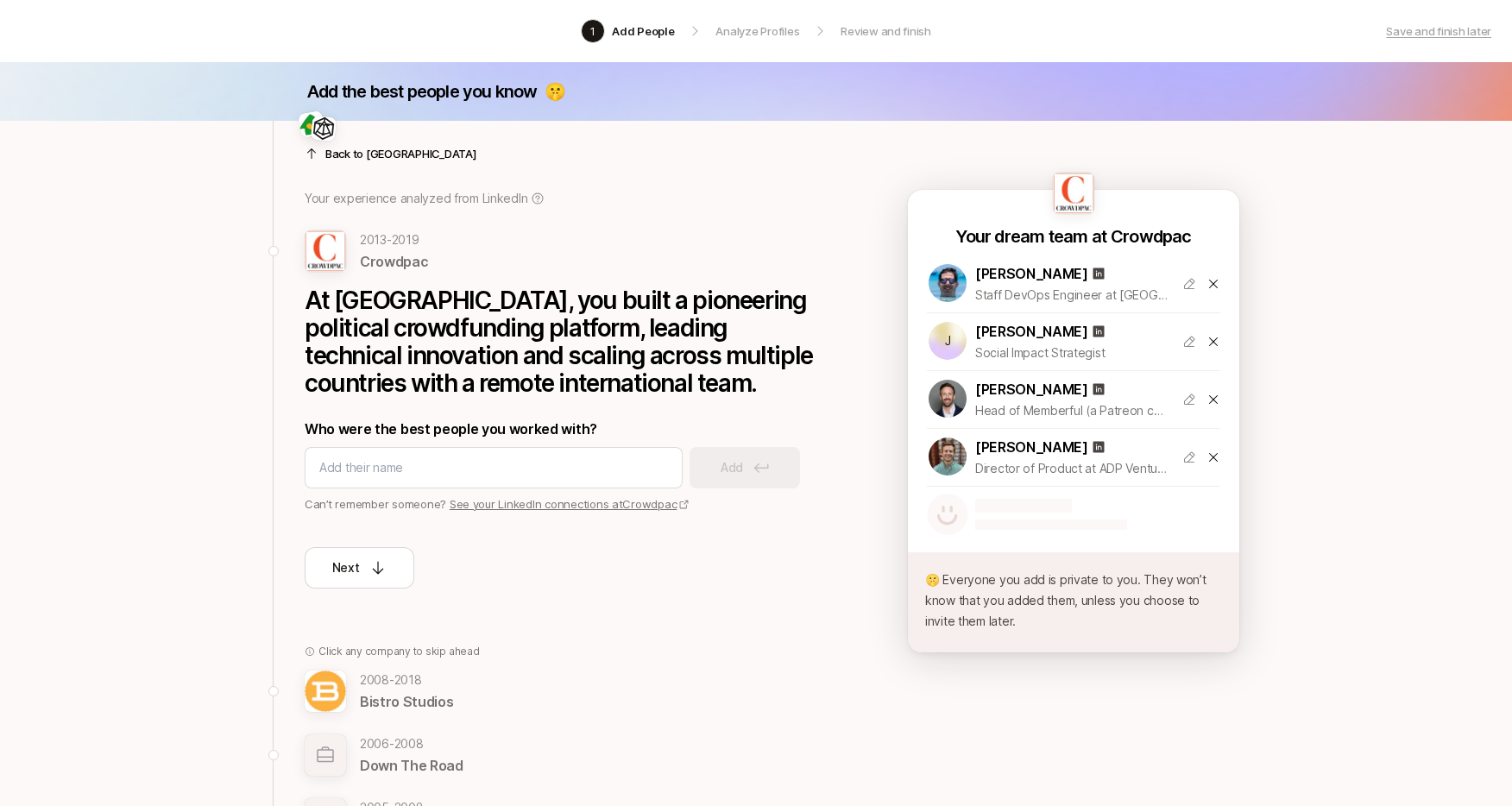
scroll to position [0, 0]
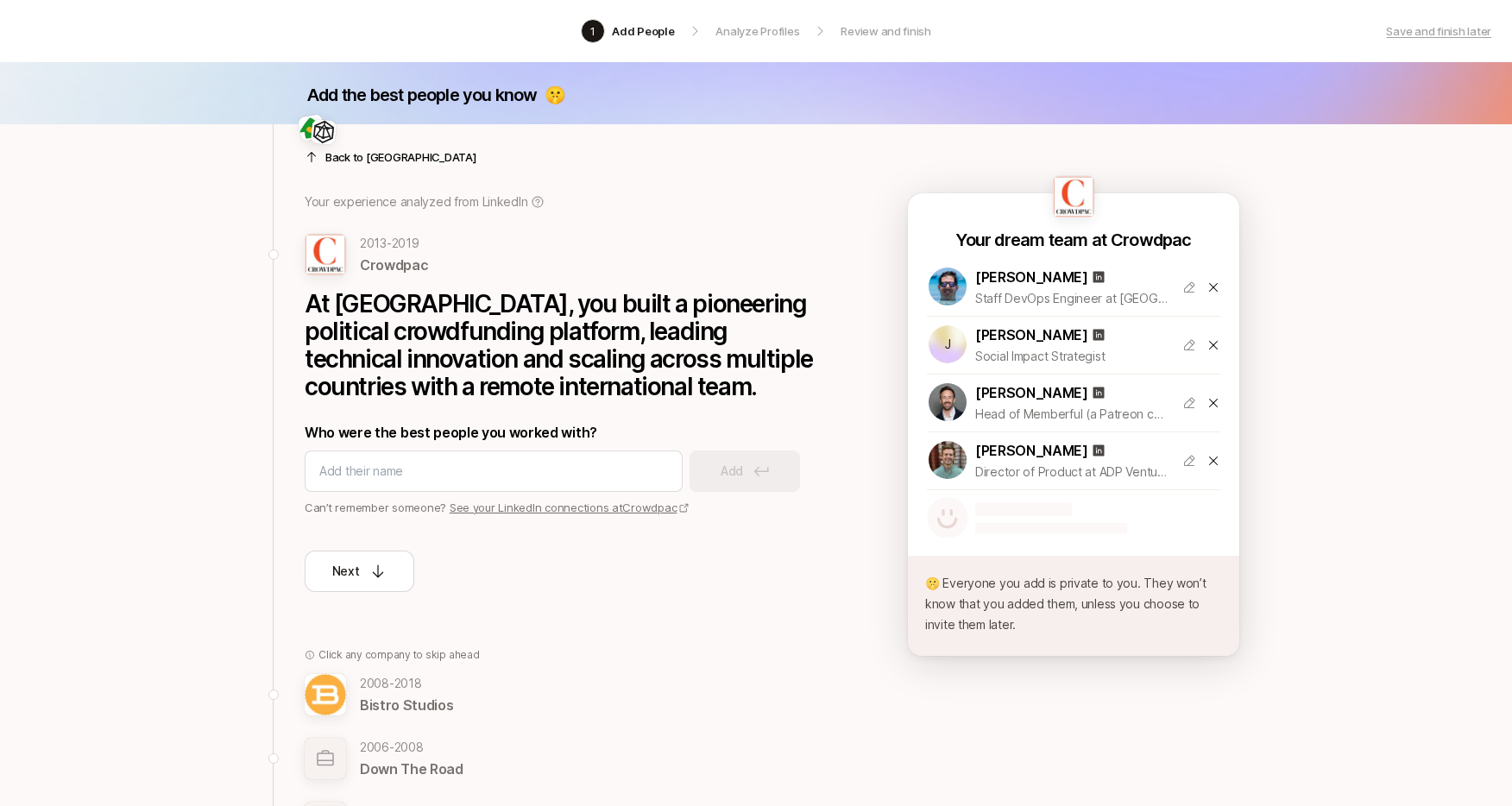
type input "K"
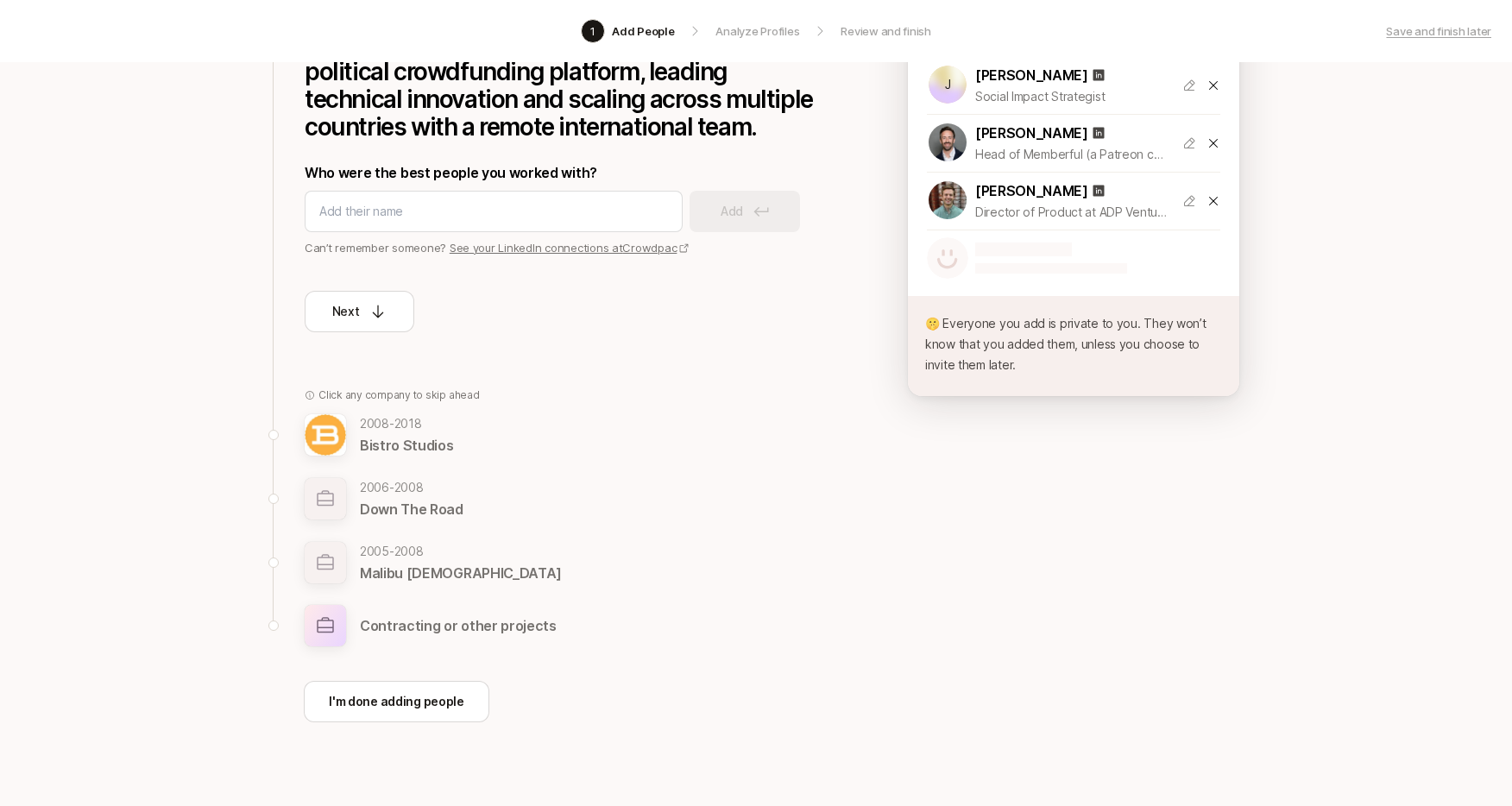
scroll to position [287, 0]
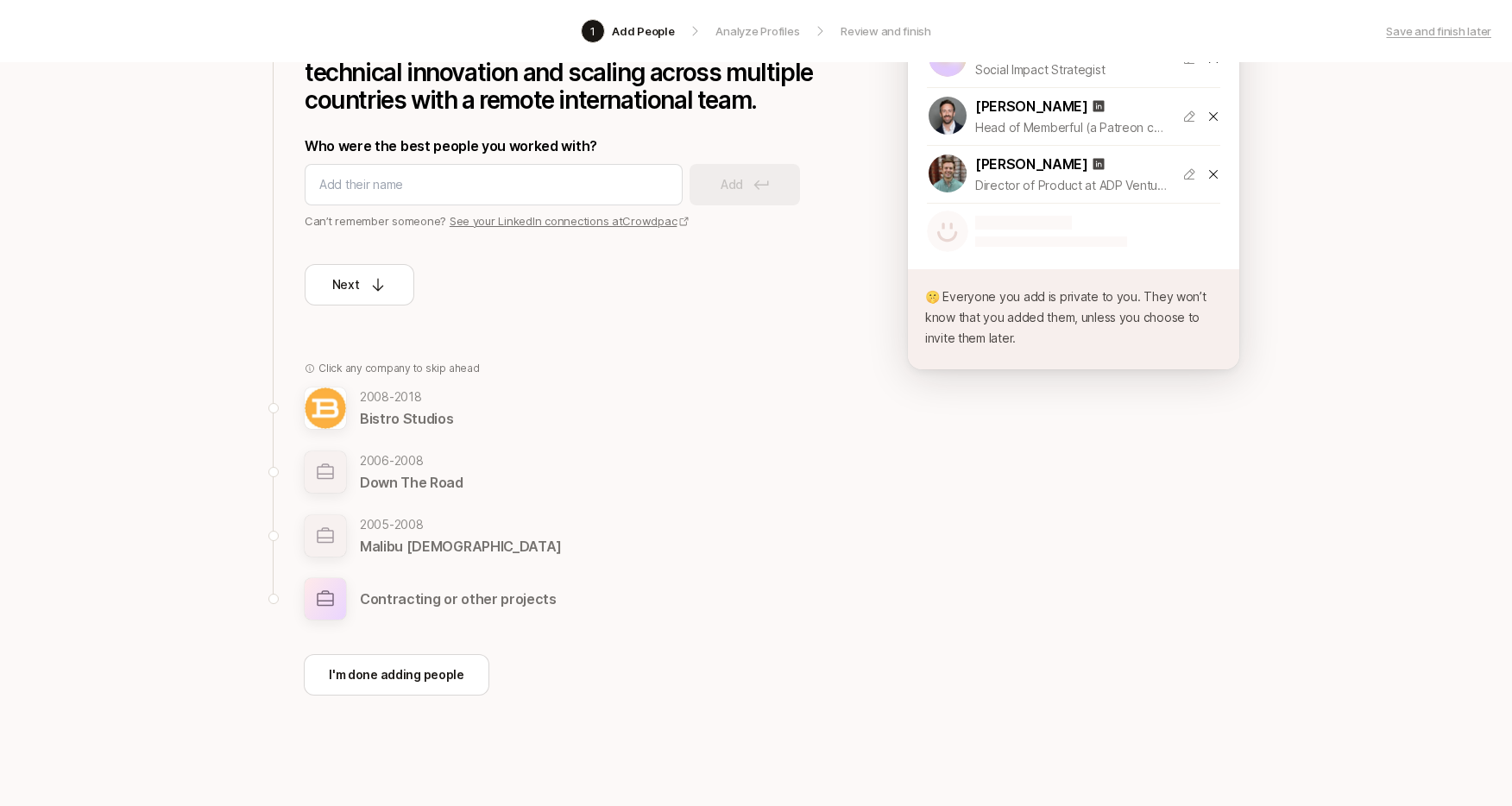
click at [433, 588] on p "Contracting or other projects" at bounding box center [458, 599] width 197 height 23
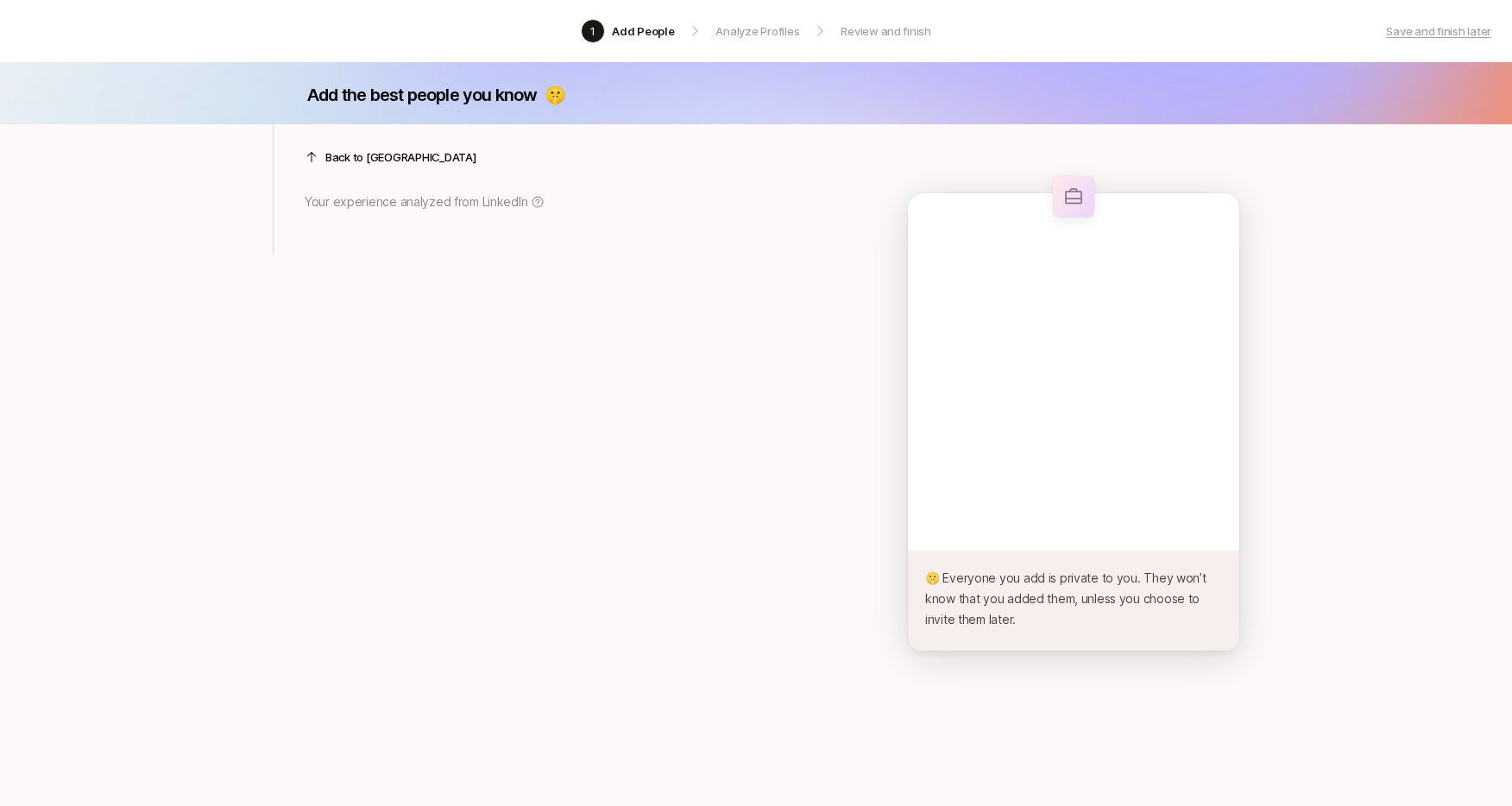
scroll to position [0, 0]
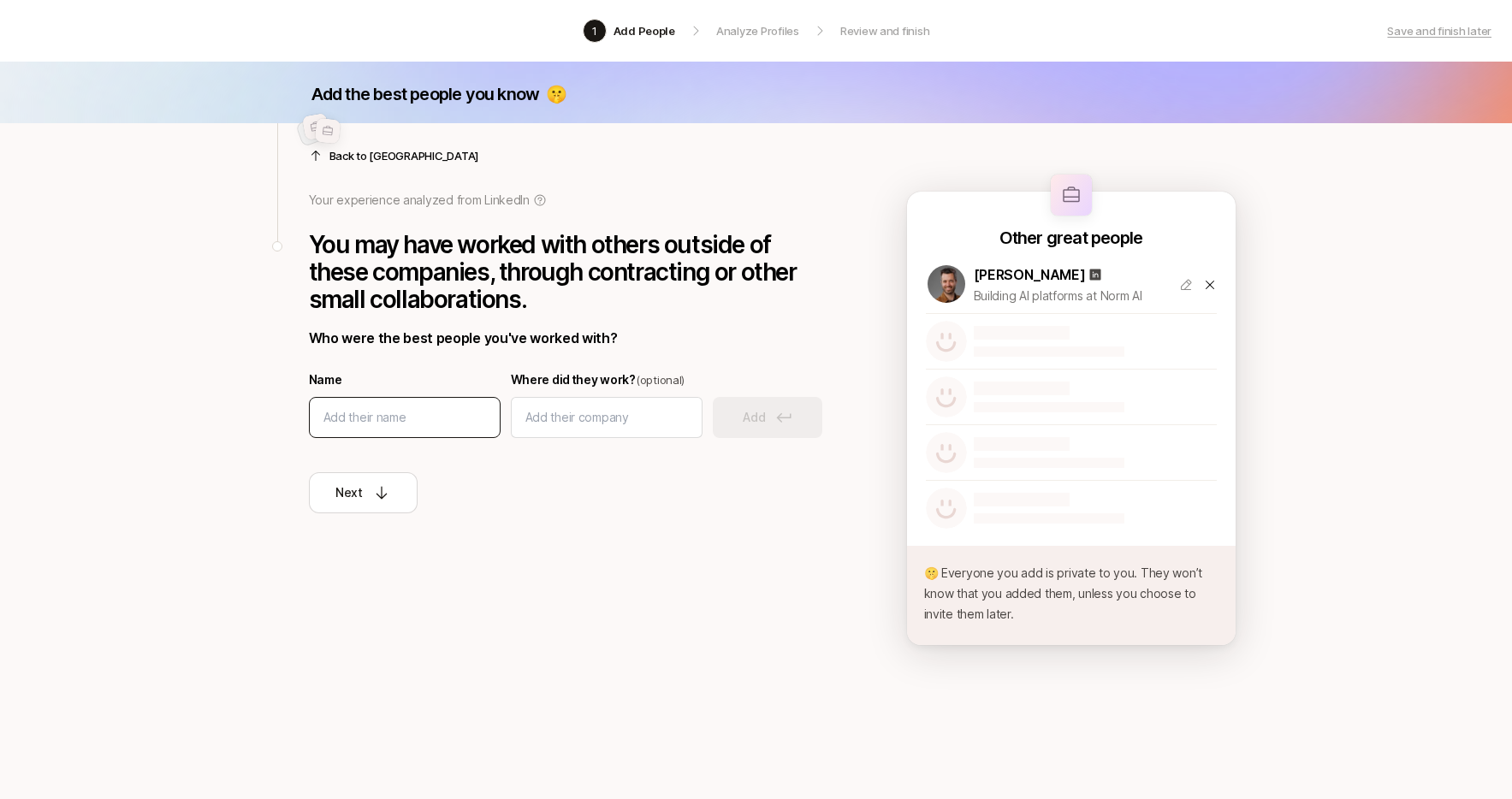
click at [418, 405] on div at bounding box center [405, 418] width 192 height 41
click at [411, 419] on input at bounding box center [405, 418] width 163 height 21
type input "[PERSON_NAME]"
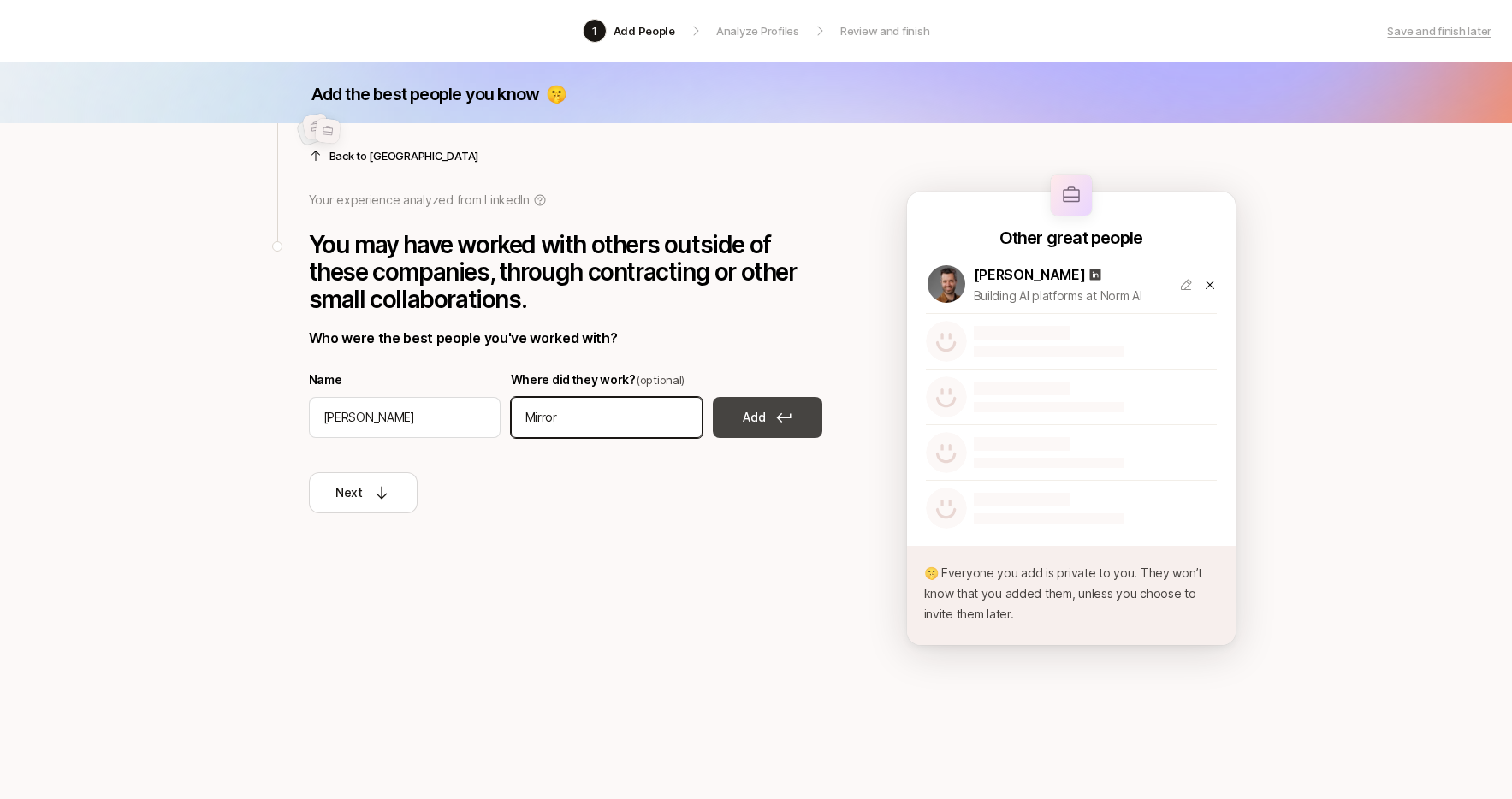
type input "Mirror"
click at [766, 400] on button "Add" at bounding box center [767, 418] width 109 height 41
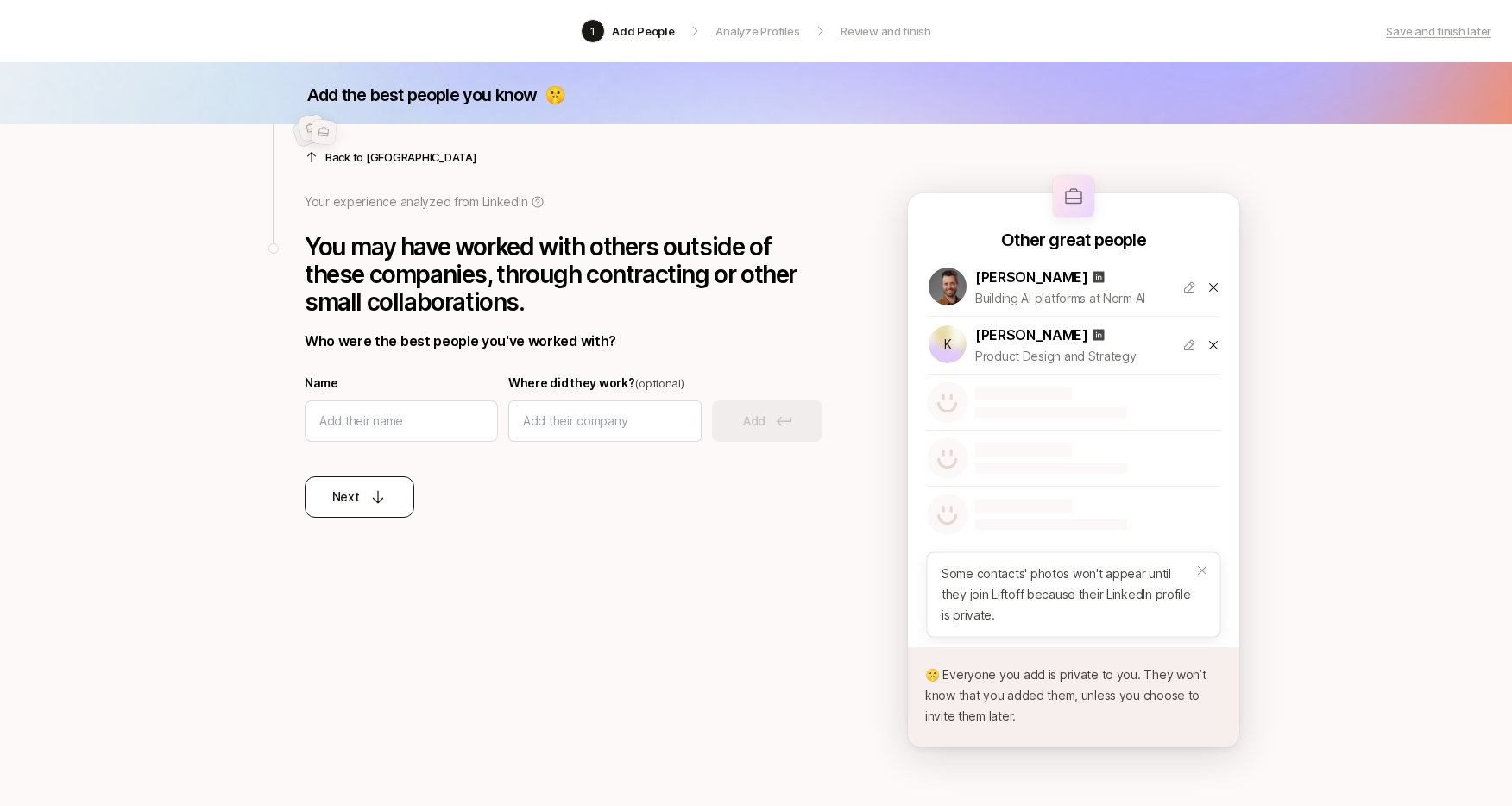
click at [369, 494] on icon at bounding box center [378, 497] width 17 height 17
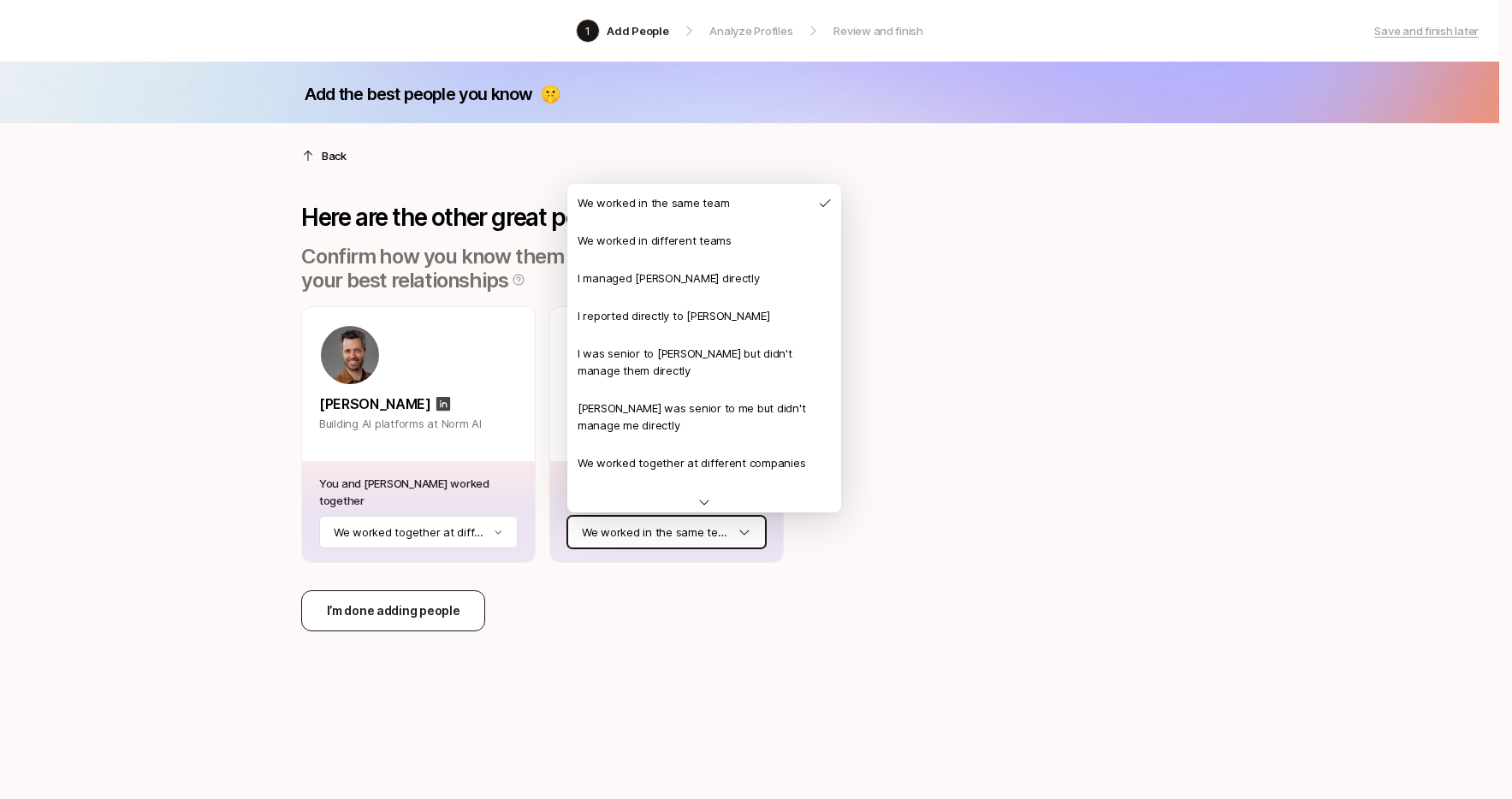
click at [666, 530] on html "1 Add People Analyze Profiles Review and finish Save and finish later Add the b…" at bounding box center [756, 400] width 1512 height 799
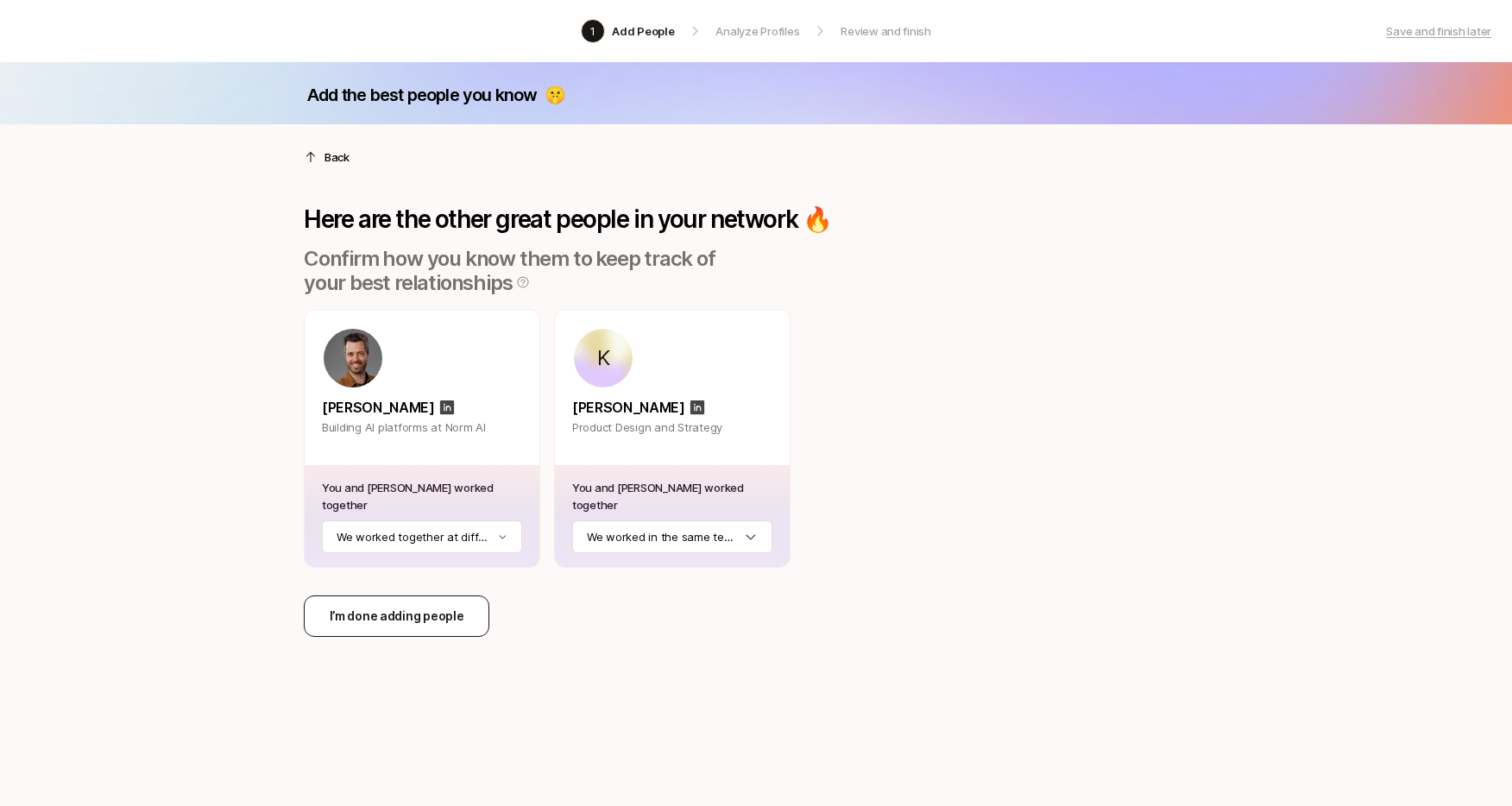
click at [396, 614] on p "I’m done adding people" at bounding box center [397, 617] width 135 height 21
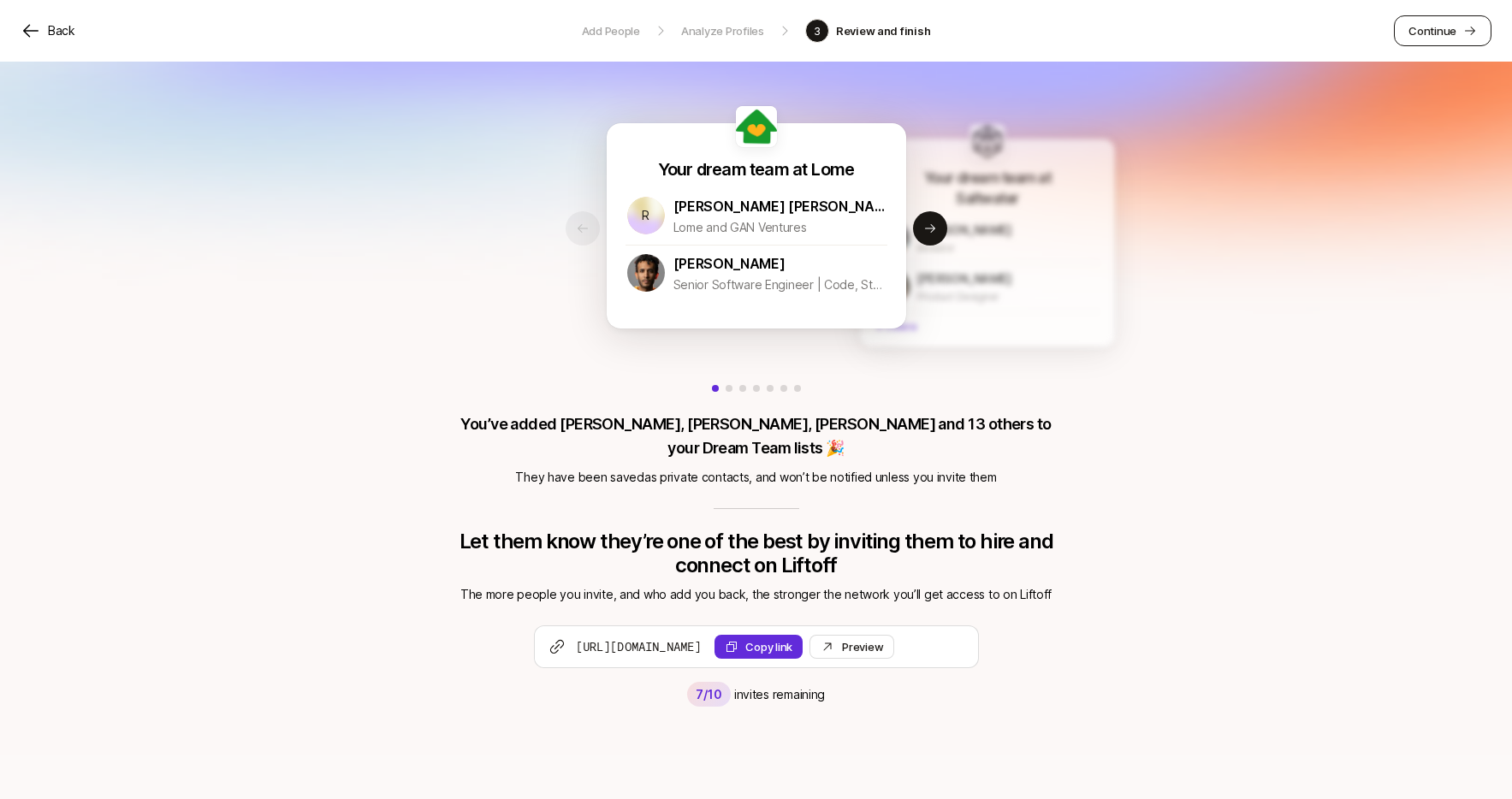
click at [1438, 27] on p "Continue" at bounding box center [1433, 31] width 48 height 17
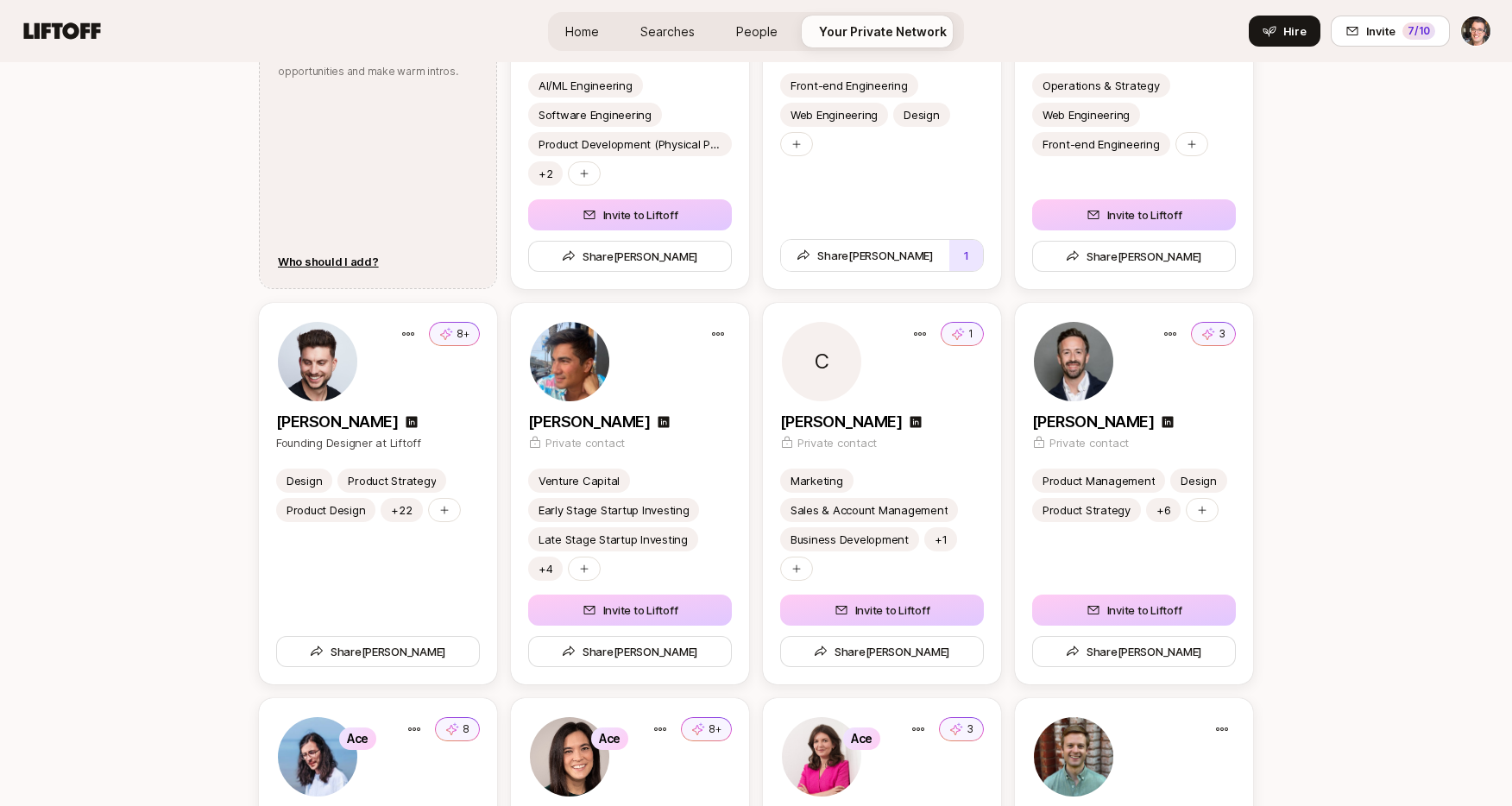
scroll to position [2074, 0]
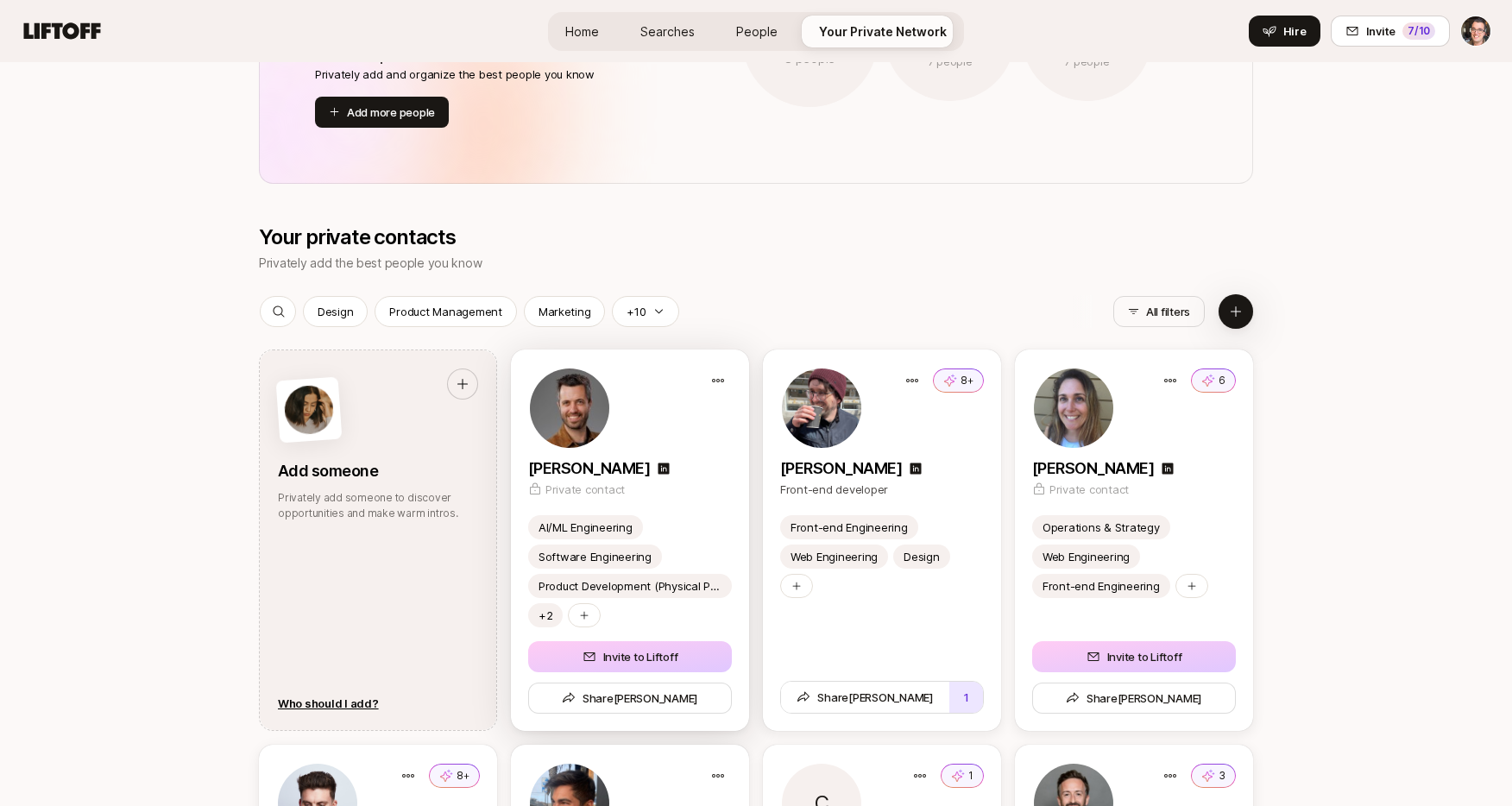
click at [677, 464] on div "[PERSON_NAME]" at bounding box center [630, 469] width 204 height 24
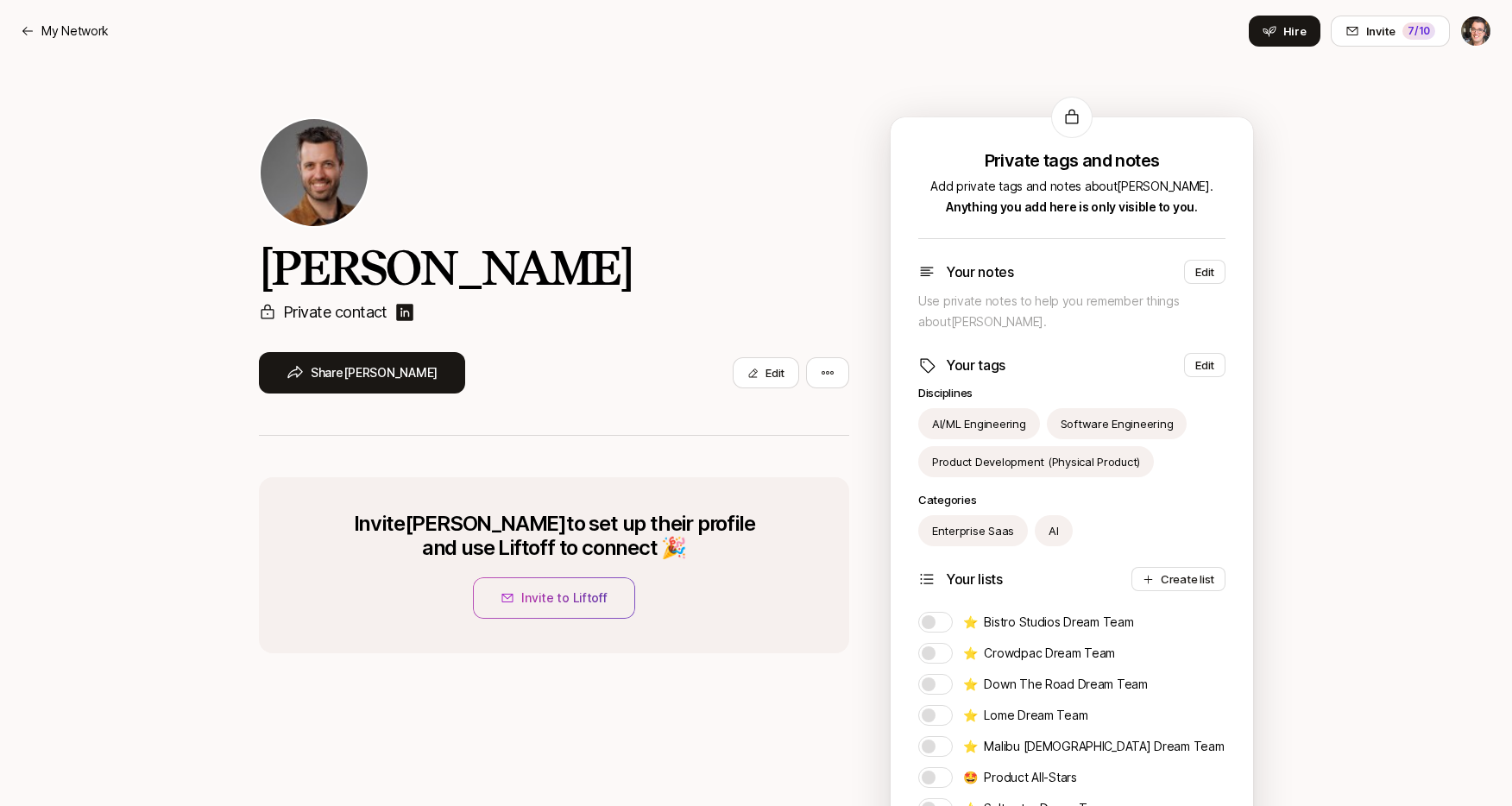
click at [403, 311] on img at bounding box center [405, 313] width 21 height 21
click at [74, 35] on p "My Network" at bounding box center [76, 31] width 68 height 21
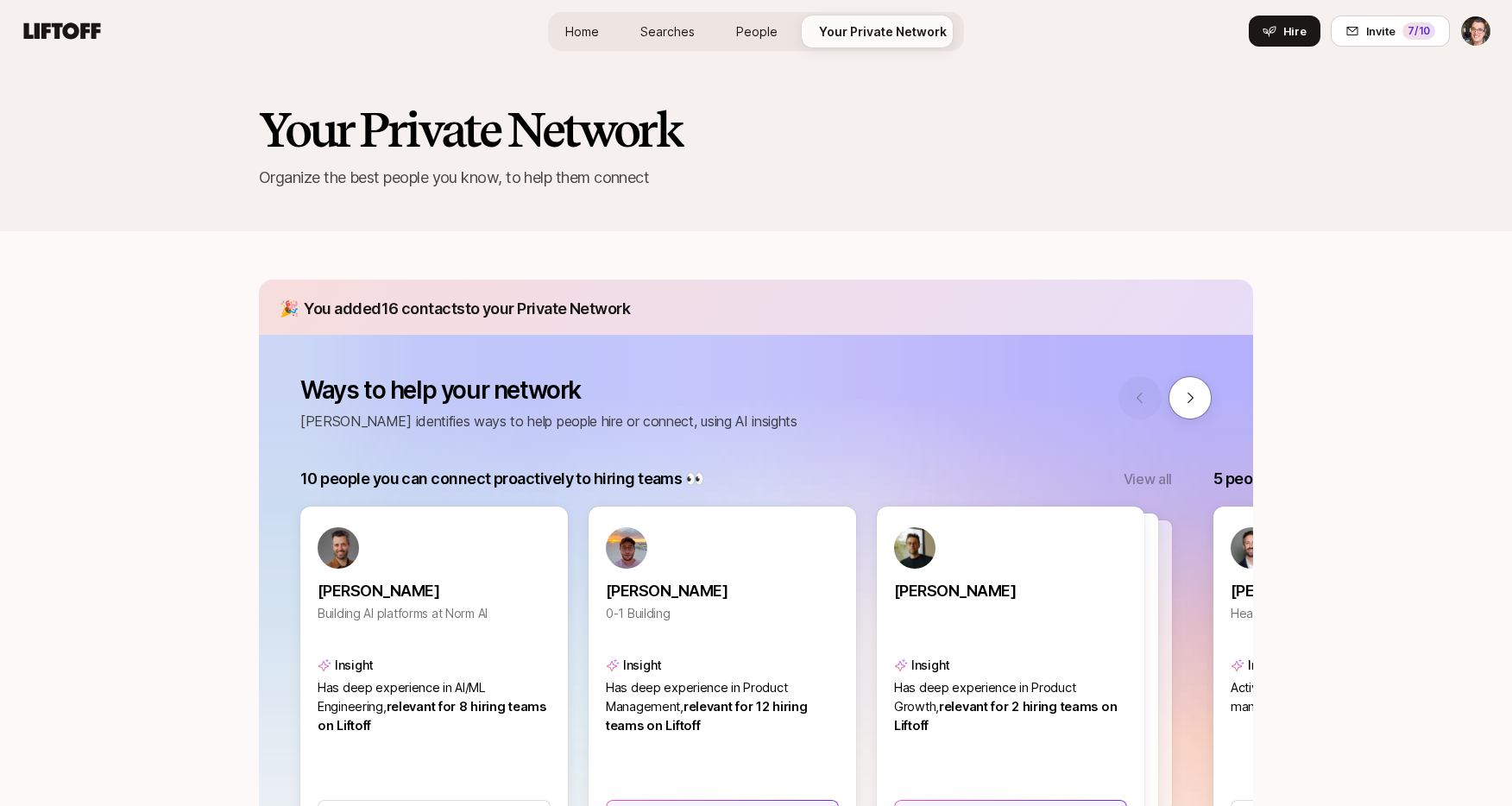
click at [673, 33] on span "Searches" at bounding box center [667, 31] width 55 height 18
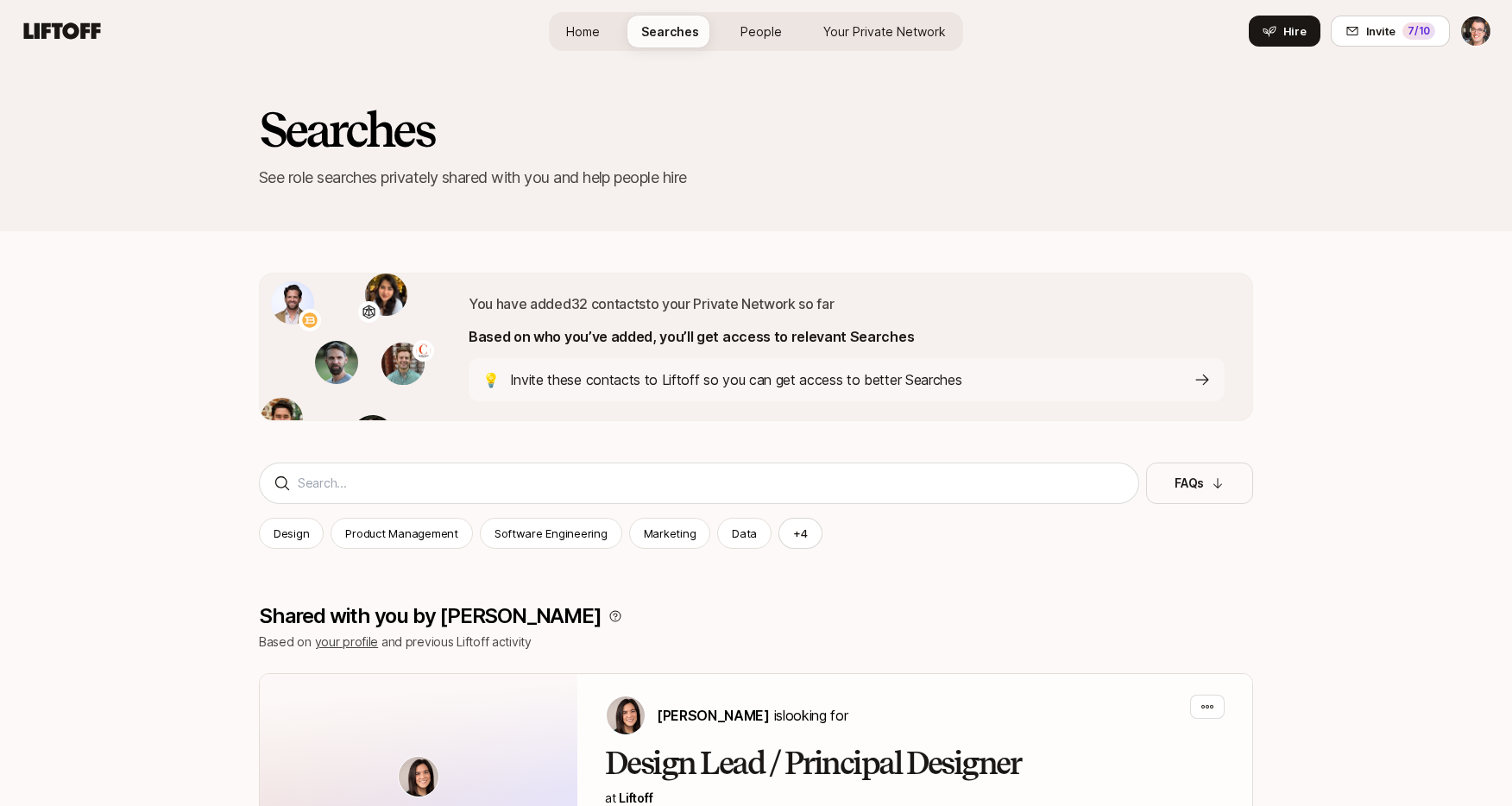
click at [653, 391] on div "💡 Invite these contacts to Liftoff so you can get access to better Searches" at bounding box center [847, 380] width 756 height 43
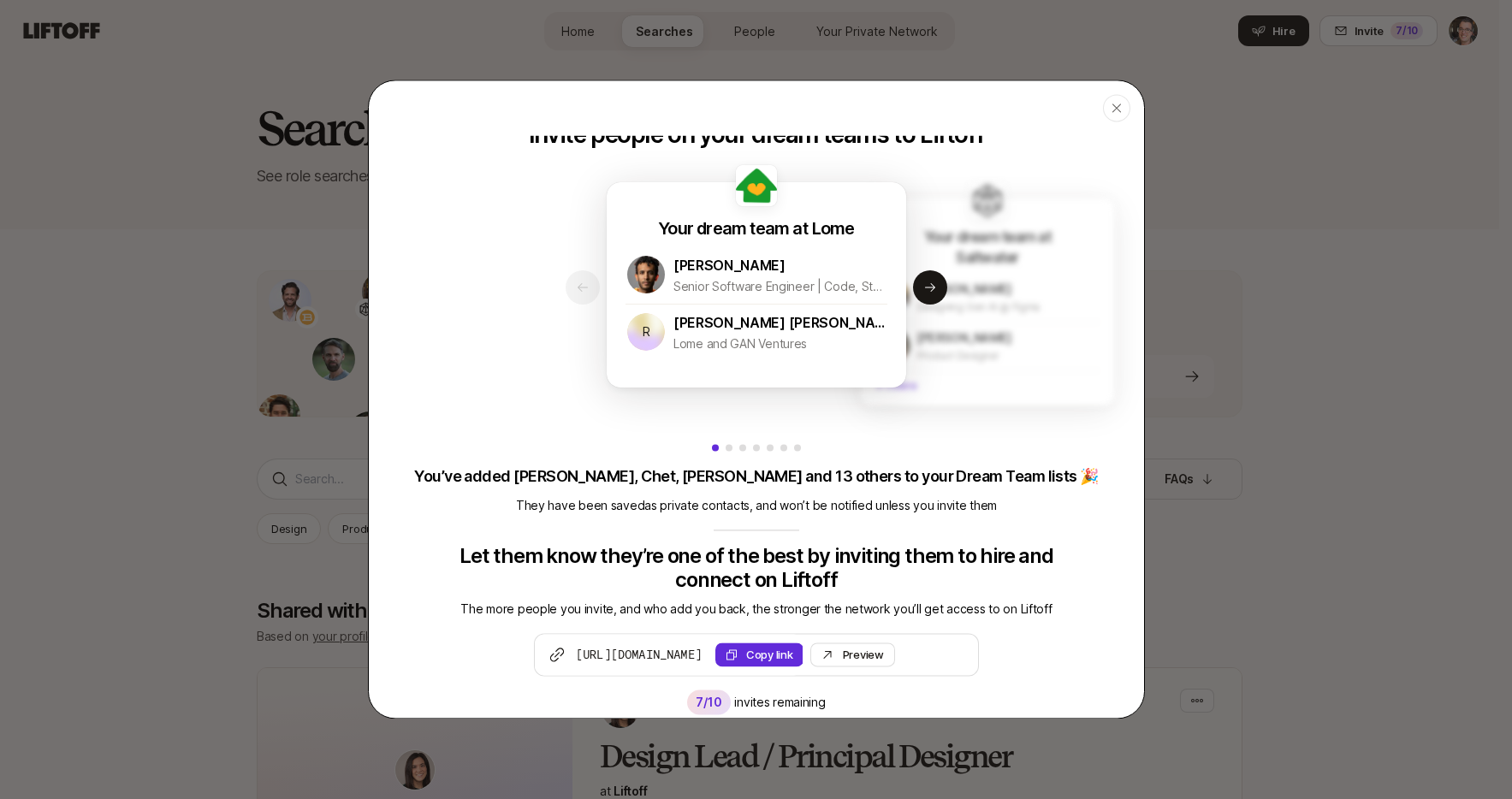
scroll to position [33, 0]
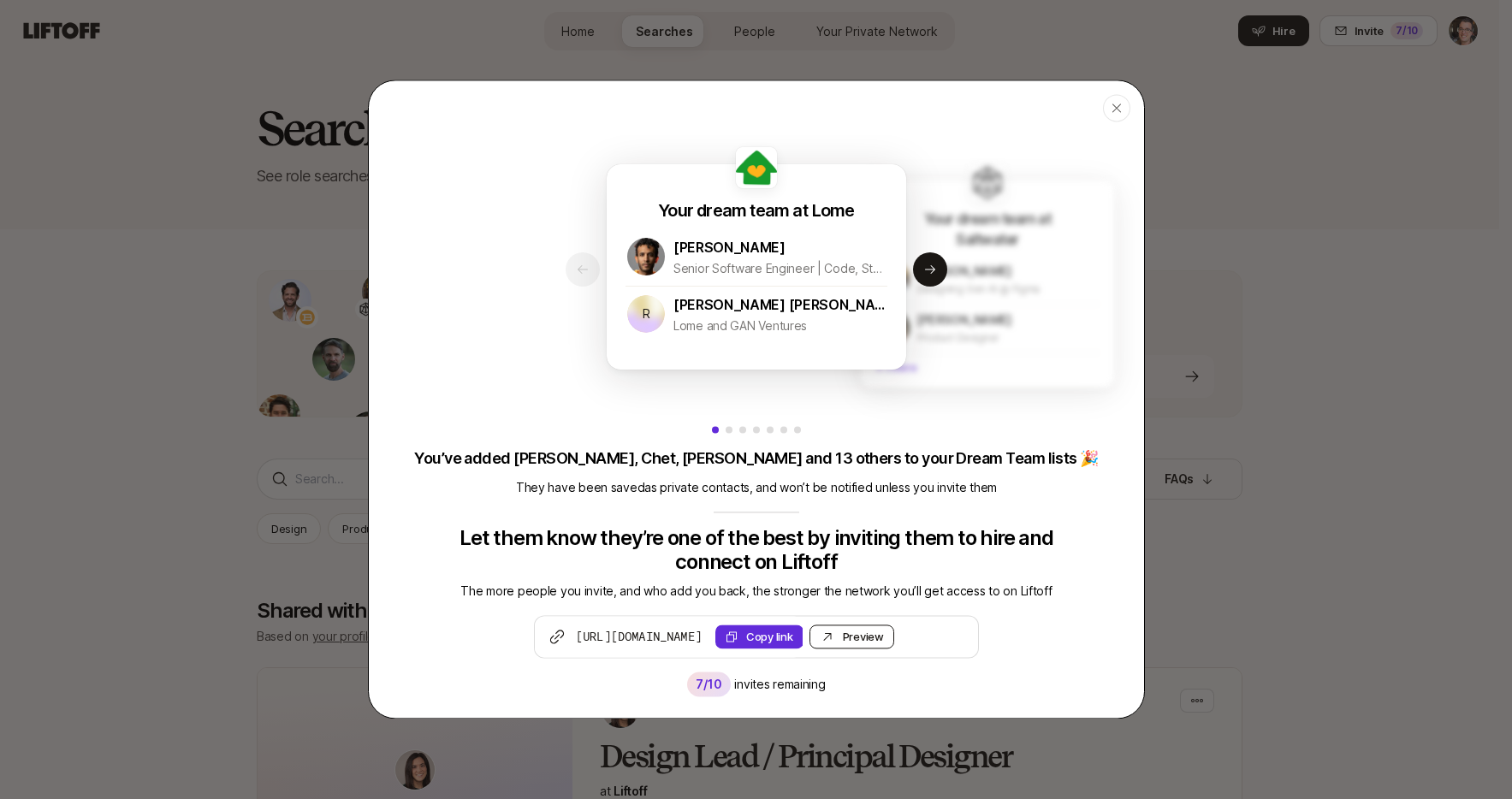
click at [883, 638] on div "Preview Invite" at bounding box center [863, 636] width 41 height 17
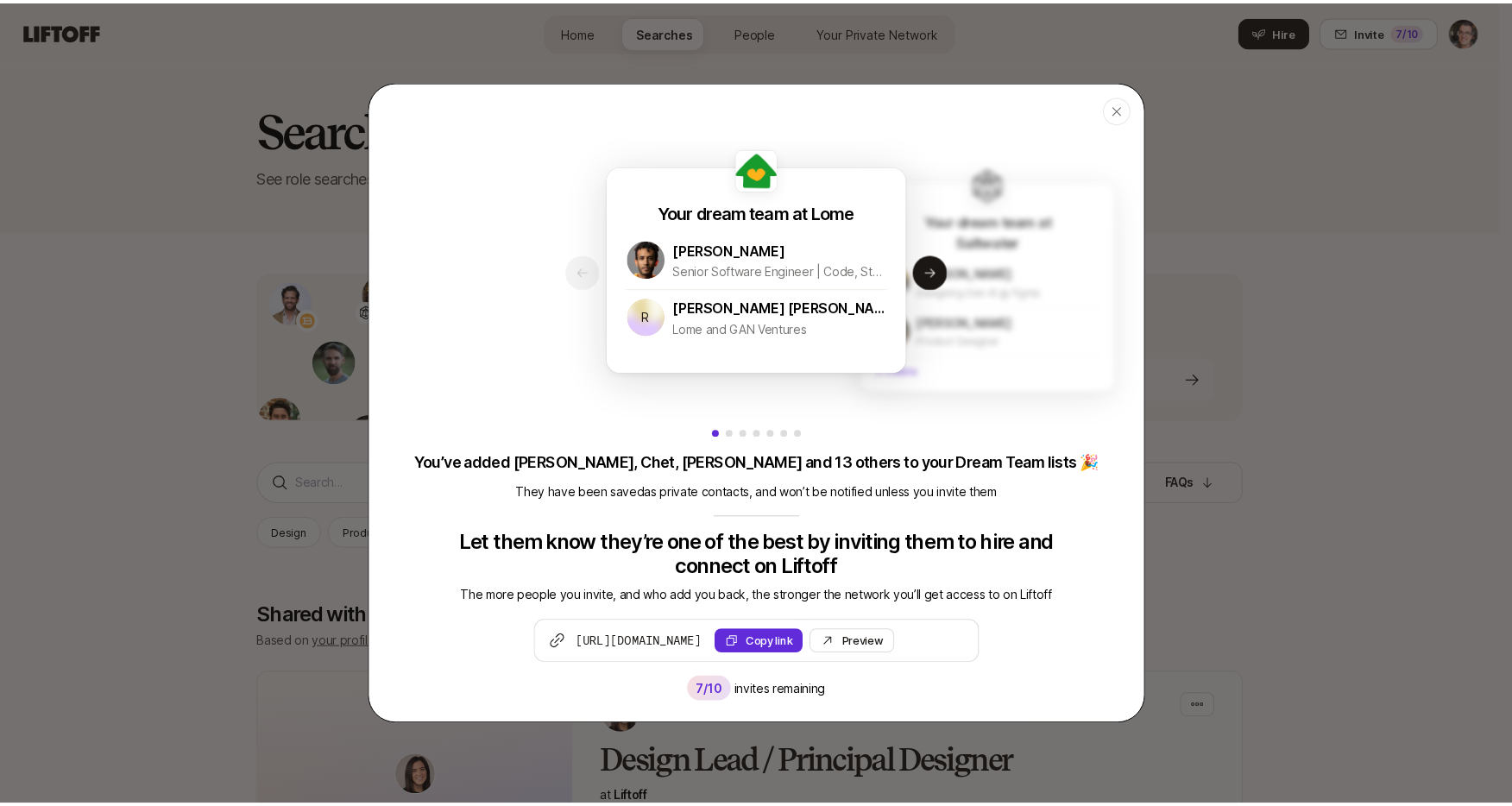
scroll to position [39, 0]
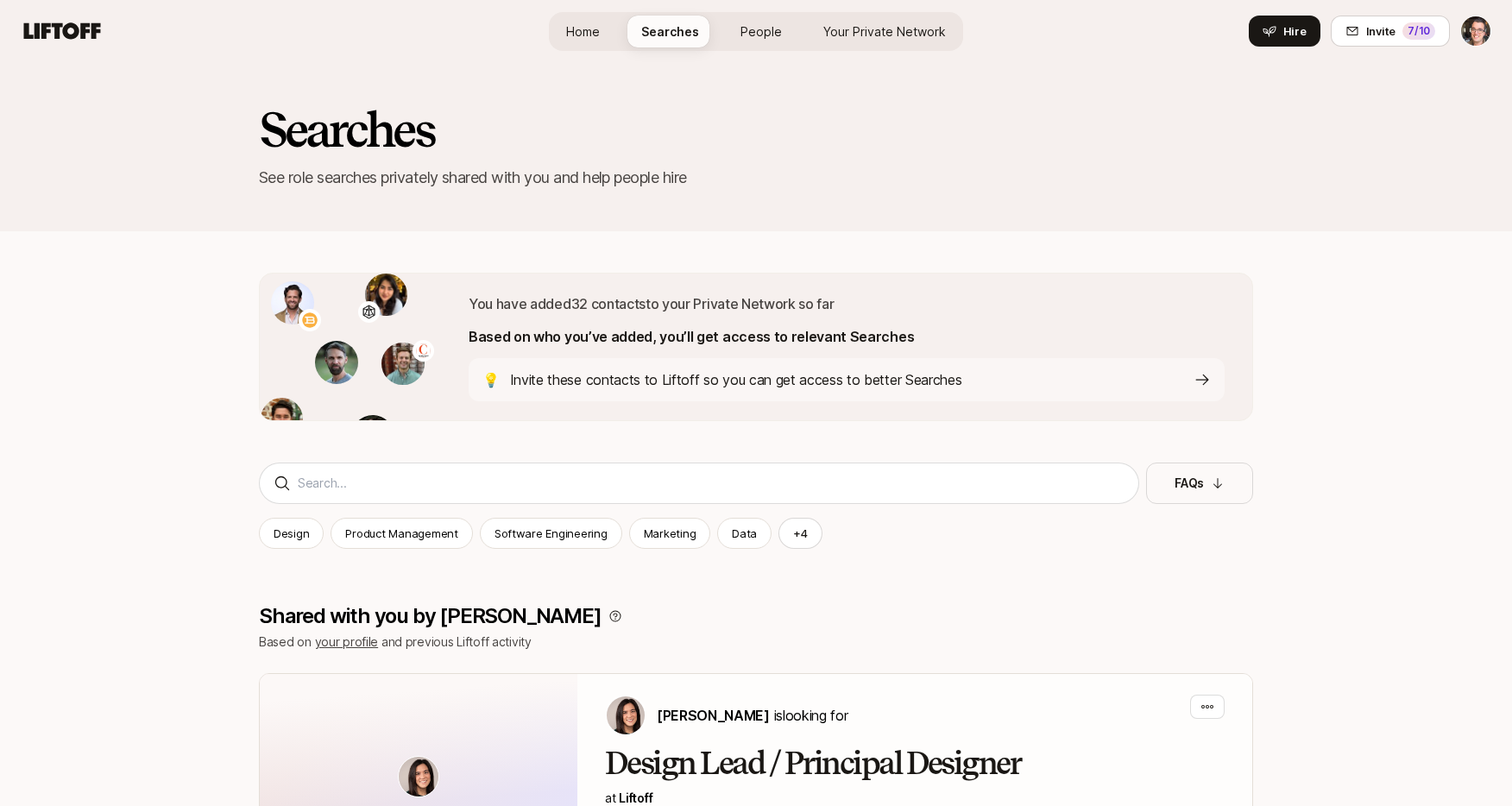
click at [772, 39] on span "People" at bounding box center [762, 31] width 42 height 18
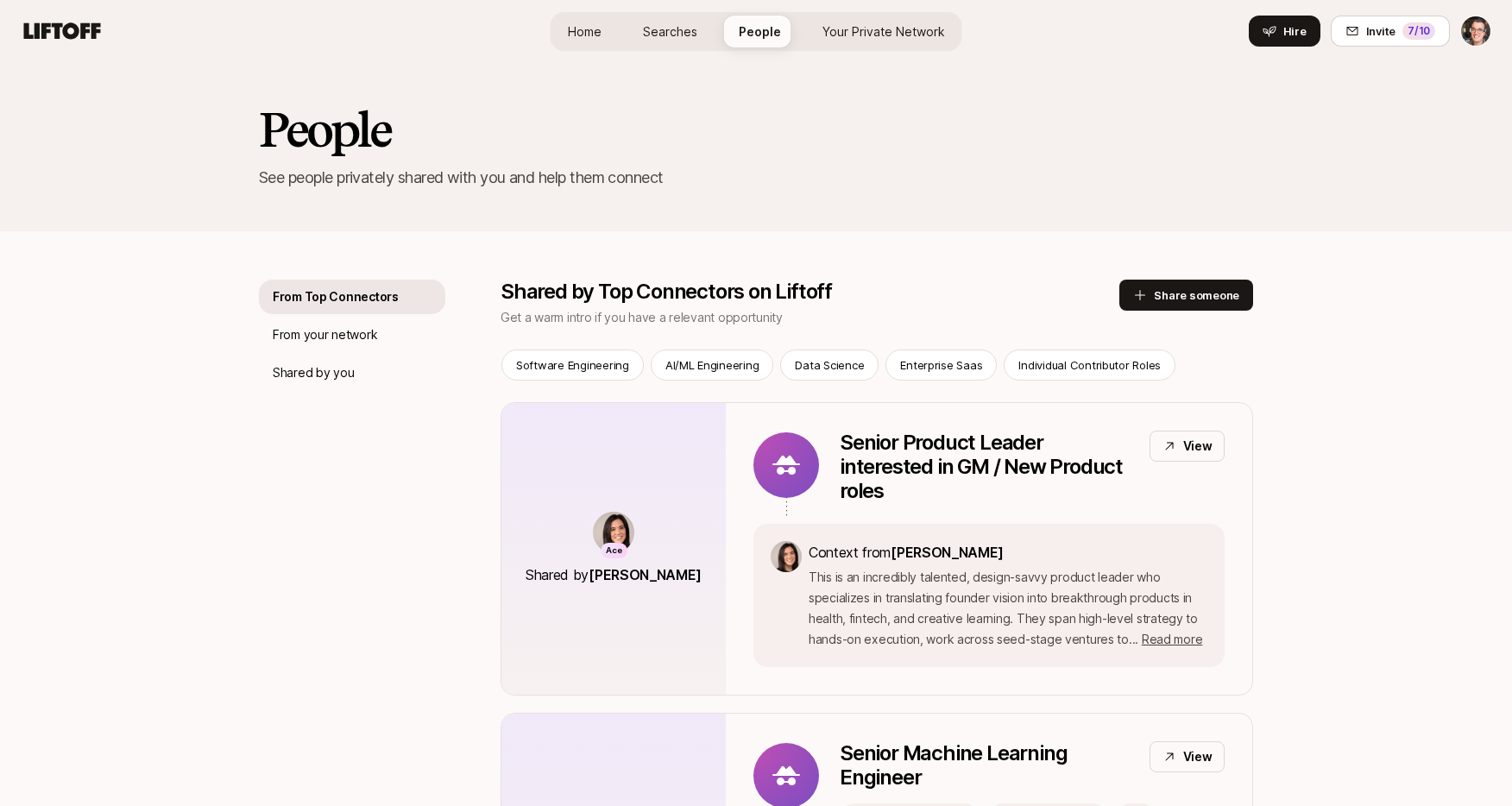
click at [881, 41] on link "Your Private Network" at bounding box center [883, 31] width 150 height 32
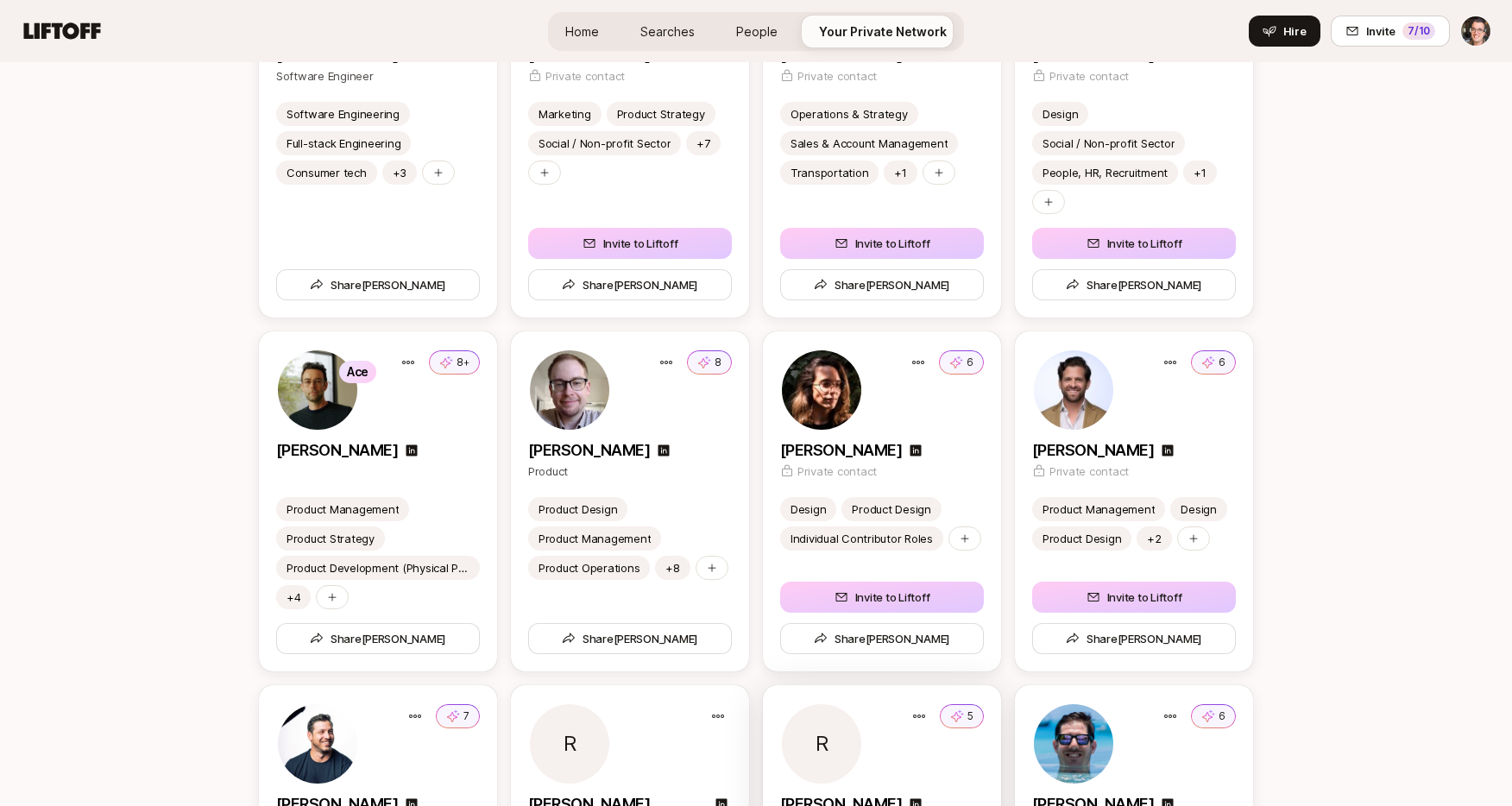
scroll to position [4039, 0]
click at [443, 418] on div "Ace 8+" at bounding box center [378, 390] width 204 height 83
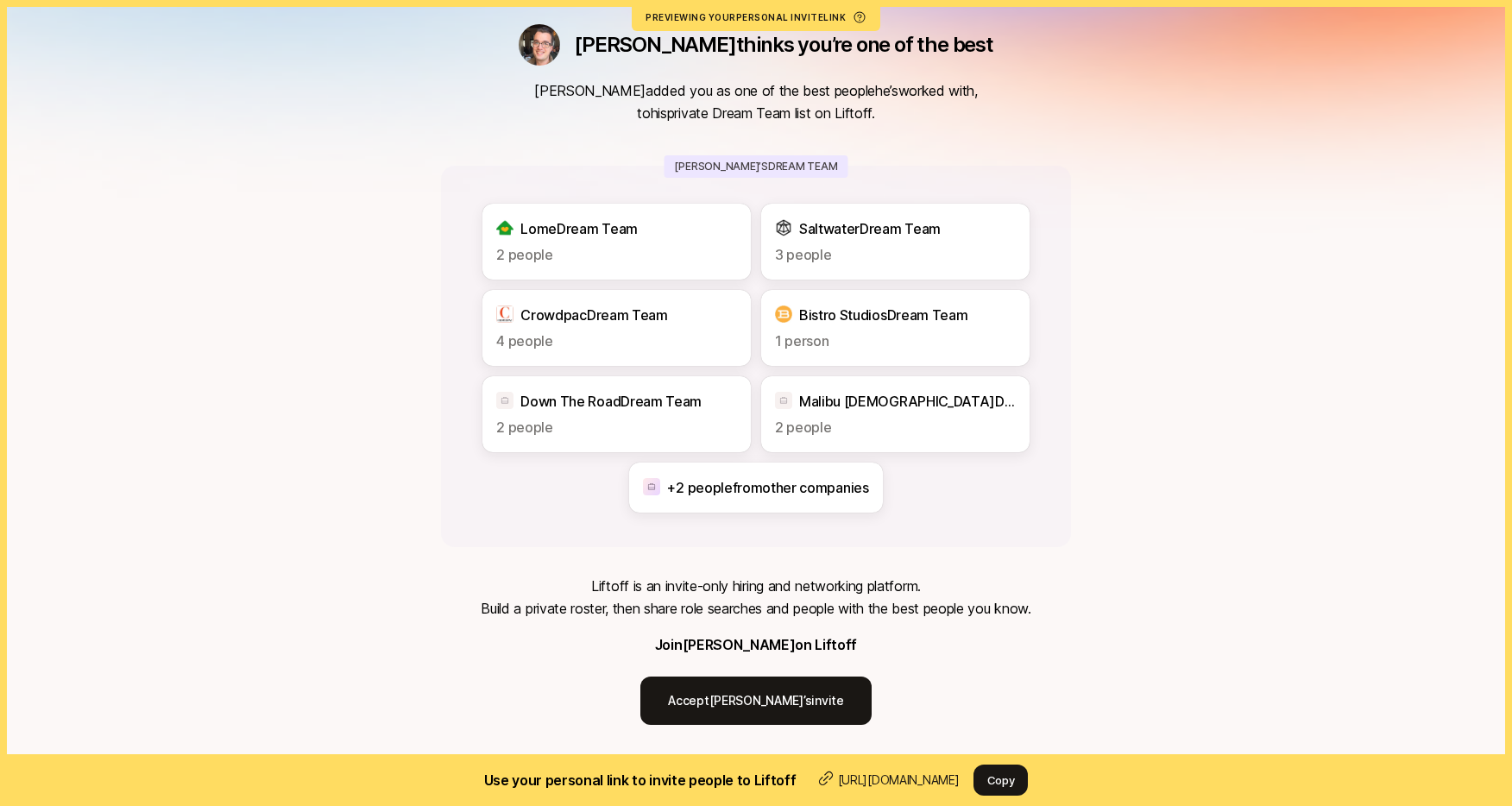
scroll to position [89, 0]
